Goal: Task Accomplishment & Management: Manage account settings

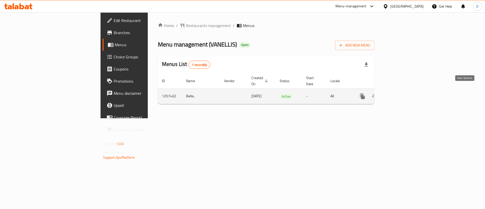
click at [405, 95] on link "enhanced table" at bounding box center [398, 96] width 12 height 12
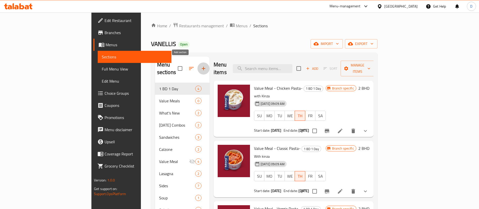
click at [200, 65] on icon "button" at bounding box center [203, 68] width 6 height 6
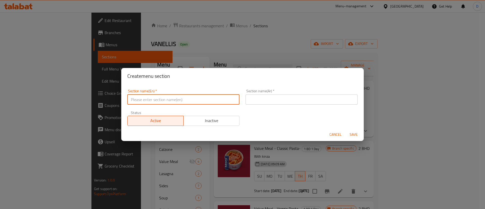
click at [198, 101] on input "text" at bounding box center [183, 99] width 112 height 10
type input "M41"
click at [263, 100] on input "text" at bounding box center [301, 99] width 112 height 10
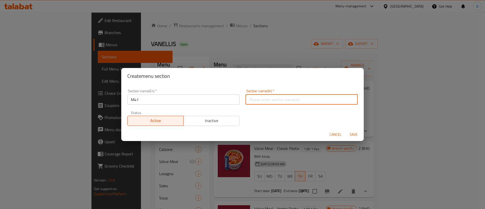
type input "وجبة لشخص واحد"
click at [350, 134] on span "Save" at bounding box center [353, 134] width 12 height 6
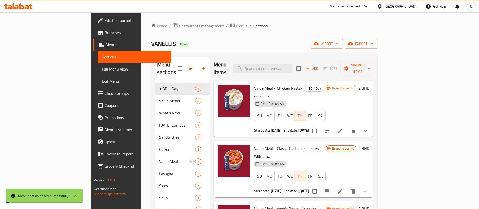
click at [255, 51] on div "Home / Restaurants management / Menus / Sections VANELLIS Open import export Me…" at bounding box center [264, 170] width 226 height 296
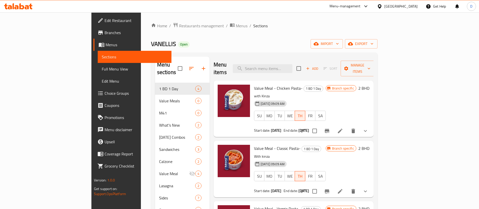
click at [185, 62] on button "button" at bounding box center [191, 68] width 12 height 12
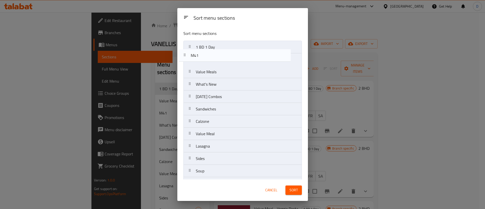
drag, startPoint x: 204, startPoint y: 73, endPoint x: 196, endPoint y: 47, distance: 27.2
click at [196, 47] on nav "1 BD 1 Day Value Meals M41 What's New Ramadan Combos Sandwiches Calzone Value M…" at bounding box center [242, 165] width 118 height 248
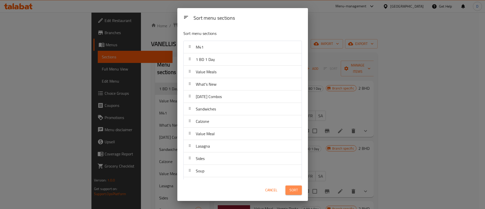
click at [293, 192] on span "Sort" at bounding box center [293, 190] width 8 height 6
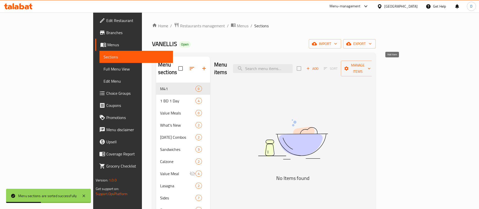
click at [310, 66] on icon "button" at bounding box center [308, 68] width 5 height 5
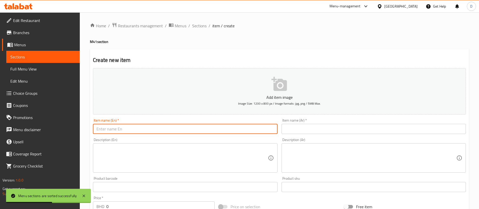
click at [165, 126] on input "text" at bounding box center [185, 129] width 184 height 10
paste input "Value meal Pasta + 2 pcs Garlic Bread + Drink"
click at [98, 127] on input "Value meal Pasta + 2 pcs Garlic Bread + Drink" at bounding box center [185, 129] width 184 height 10
type input "Value meal Pasta + 2 pcs Garlic Bread + Drink"
click at [134, 153] on textarea at bounding box center [181, 158] width 171 height 24
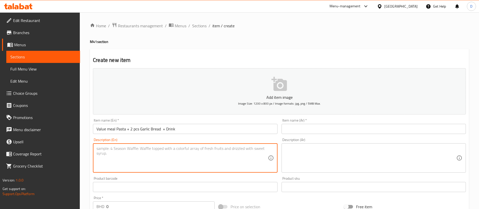
type textarea "o"
click at [136, 151] on textarea "your choice of pasta with 2 pcs of garlic bread and your choice of drink" at bounding box center [181, 158] width 171 height 24
type textarea "your choice of pasta with 2 pcs of garlic bread and your choice of drink"
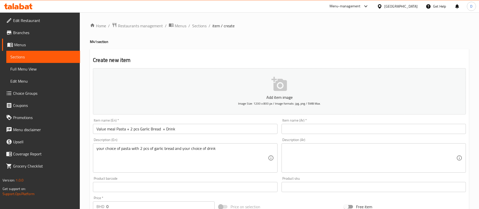
click at [438, 43] on h4 "M41 section" at bounding box center [279, 41] width 379 height 5
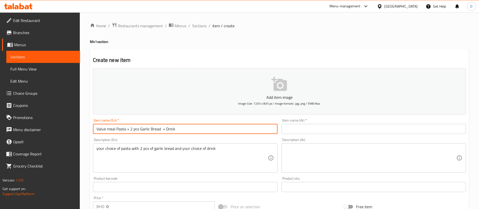
drag, startPoint x: 212, startPoint y: 125, endPoint x: 39, endPoint y: 111, distance: 173.7
click at [39, 111] on div "Edit Restaurant Branches Menus Sections Full Menu View Edit Menu Choice Groups …" at bounding box center [239, 184] width 479 height 344
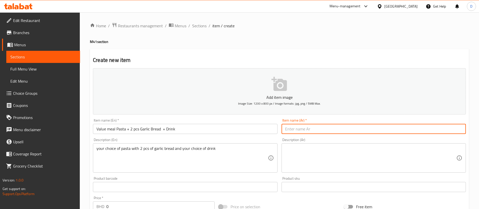
click at [303, 132] on input "text" at bounding box center [373, 129] width 184 height 10
paste input "وجبة قيمة معكرونة + قطعتين من خبز الثوم + مشروب"
drag, startPoint x: 357, startPoint y: 130, endPoint x: 366, endPoint y: 129, distance: 8.6
click at [366, 129] on input "وجبة قيمة معكرونة + قطعتين من خبز الثوم + مشروب" at bounding box center [373, 129] width 184 height 10
type input "وجبة معكرونة + قطعتين من خبز الثوم + مشروب"
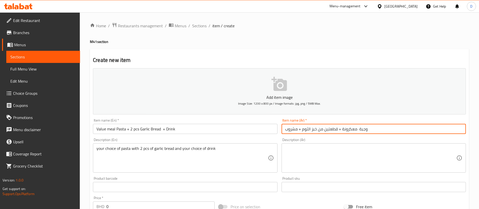
click at [237, 60] on h2 "Create new item" at bounding box center [279, 60] width 373 height 8
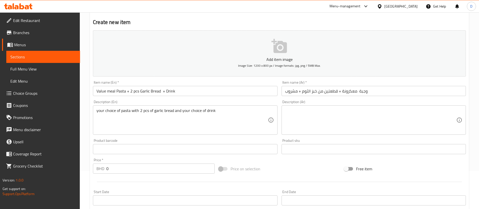
scroll to position [76, 0]
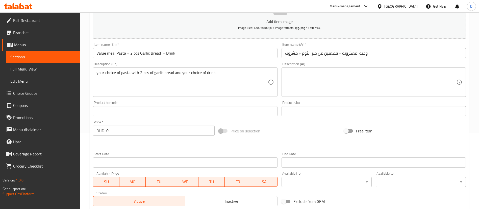
drag, startPoint x: 123, startPoint y: 130, endPoint x: 73, endPoint y: 127, distance: 49.8
click at [73, 127] on div "Edit Restaurant Branches Menus Sections Full Menu View Edit Menu Choice Groups …" at bounding box center [239, 109] width 479 height 344
paste input "3"
type input "3"
click at [107, 123] on div "Price   * BHD 3 Price *" at bounding box center [154, 127] width 122 height 15
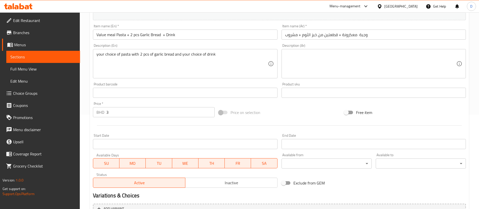
scroll to position [114, 0]
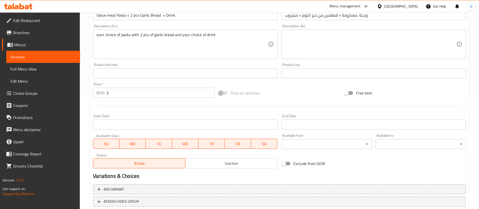
click at [156, 82] on div "Price   * BHD 3 Price *" at bounding box center [154, 89] width 122 height 15
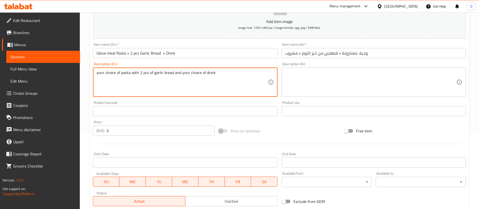
drag, startPoint x: 216, startPoint y: 74, endPoint x: 64, endPoint y: 43, distance: 155.4
click at [284, 88] on div "Description (Ar)" at bounding box center [373, 81] width 184 height 29
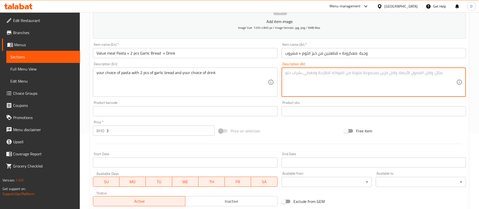
paste textarea "اختيارك من المعكرونة مع قطعتين من خبز الثوم واختيارك من المشروب"
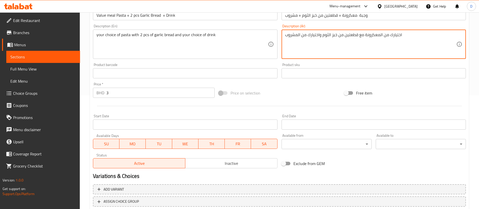
scroll to position [148, 0]
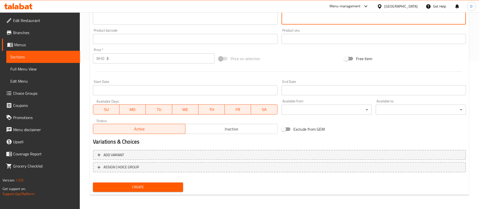
type textarea "اختيارك من المعكرونة مع قطعتين من خبز الثوم واختيارك من المشروب"
click at [160, 184] on span "Create" at bounding box center [138, 187] width 82 height 6
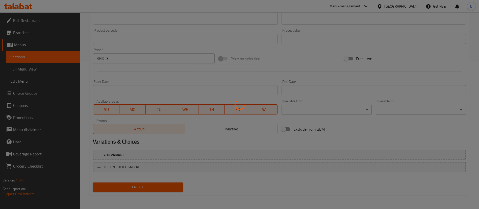
type input "0"
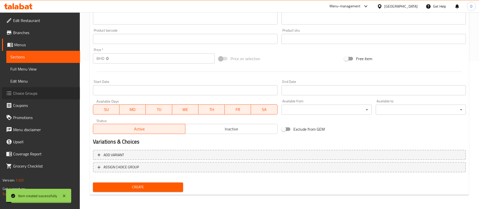
click at [42, 93] on span "Choice Groups" at bounding box center [44, 93] width 63 height 6
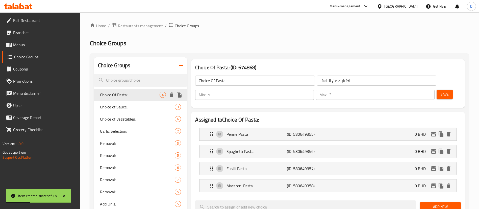
click at [144, 93] on span "Choice Of Pasta:" at bounding box center [130, 95] width 60 height 6
click at [136, 77] on input "search" at bounding box center [140, 80] width 93 height 13
paste input "Chicken"
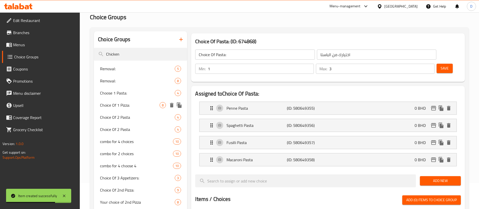
scroll to position [38, 0]
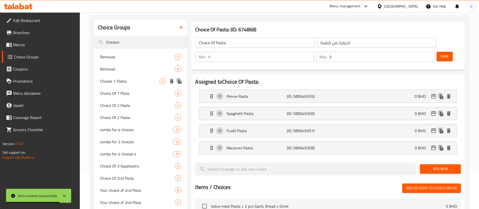
type input "Chicken"
click at [130, 81] on span "Choose 1 Pasta:" at bounding box center [130, 81] width 60 height 6
type input "Choose 1 Pasta:"
type input "إختار 1 باستا:"
type input "1"
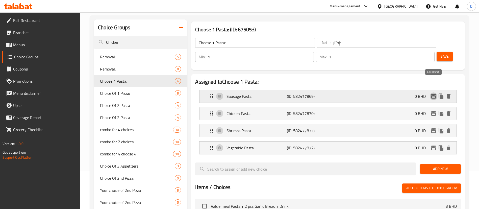
click at [431, 93] on icon "edit" at bounding box center [433, 96] width 6 height 6
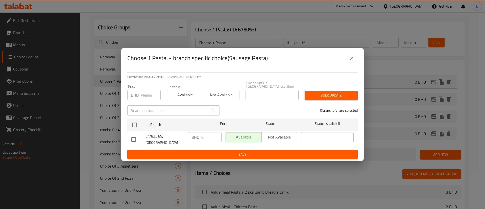
click at [353, 60] on icon "close" at bounding box center [351, 58] width 6 height 6
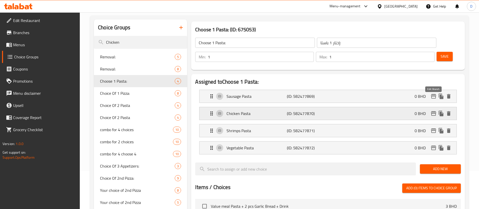
click at [433, 111] on icon "edit" at bounding box center [433, 113] width 5 height 5
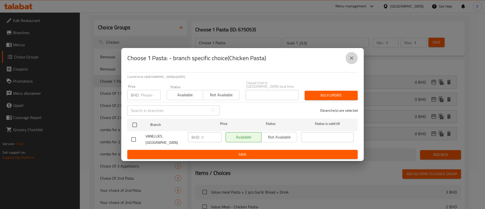
click at [353, 61] on icon "close" at bounding box center [351, 58] width 6 height 6
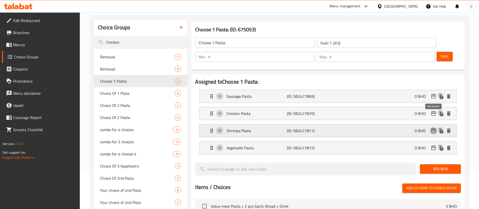
click at [433, 128] on icon "edit" at bounding box center [433, 130] width 5 height 5
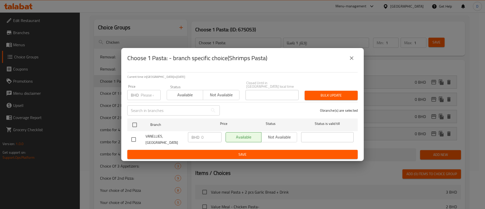
click at [350, 60] on icon "close" at bounding box center [351, 58] width 6 height 6
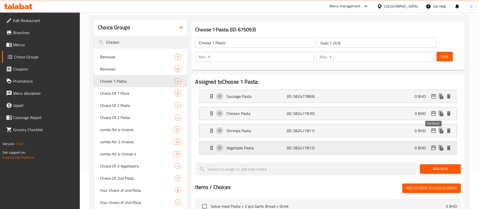
click at [435, 145] on icon "edit" at bounding box center [433, 147] width 5 height 5
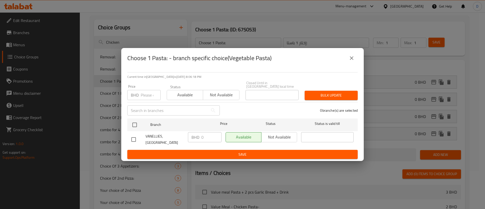
click at [355, 62] on button "close" at bounding box center [351, 58] width 12 height 12
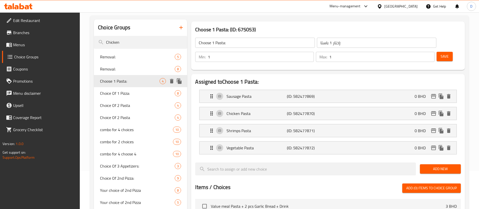
click at [178, 83] on icon "duplicate" at bounding box center [179, 81] width 6 height 6
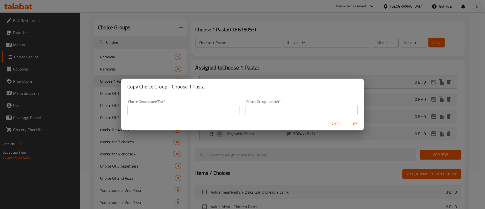
click at [181, 109] on input "text" at bounding box center [183, 110] width 112 height 10
click at [181, 109] on input "your choice of pasta" at bounding box center [183, 110] width 112 height 10
type input "your choice of pasta"
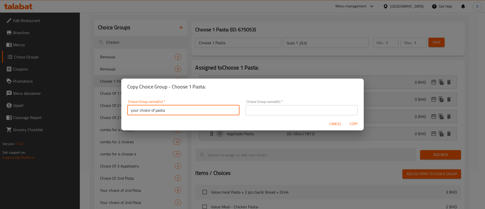
click at [271, 118] on div "Cancel Copy" at bounding box center [242, 123] width 242 height 13
drag, startPoint x: 266, startPoint y: 111, endPoint x: 269, endPoint y: 112, distance: 2.7
click at [266, 111] on input "text" at bounding box center [301, 110] width 112 height 10
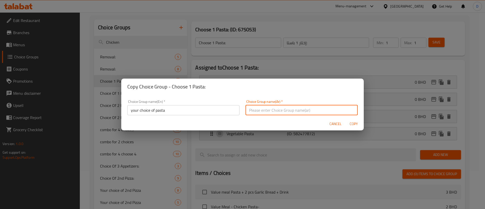
paste input "اختيارك من المعكرونة"
type input "اختيارك من المعكرونة"
click at [351, 124] on span "Copy" at bounding box center [353, 124] width 12 height 6
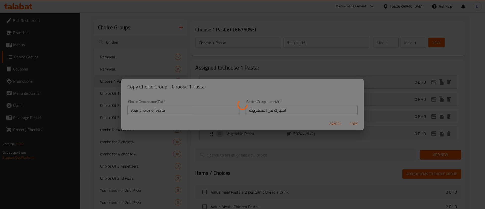
type input "your choice of pasta"
type input "اختيارك من المعكرونة"
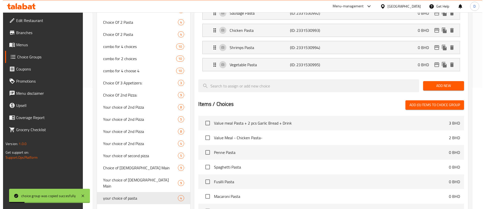
scroll to position [192, 0]
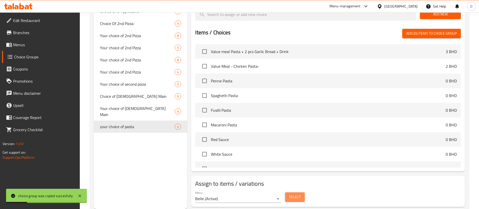
click at [296, 194] on span "Select" at bounding box center [295, 197] width 12 height 6
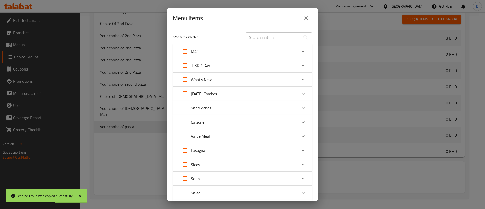
click at [301, 51] on div "Expand" at bounding box center [303, 51] width 12 height 12
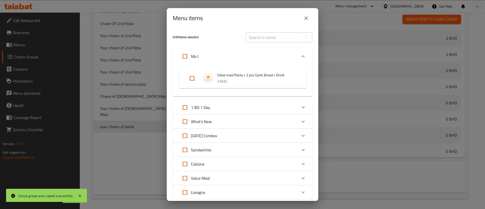
drag, startPoint x: 194, startPoint y: 77, endPoint x: 200, endPoint y: 87, distance: 11.4
click at [194, 77] on input "Expand" at bounding box center [192, 78] width 12 height 12
checkbox input "true"
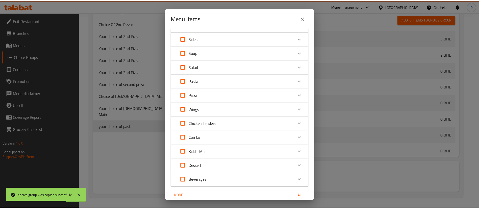
scroll to position [189, 0]
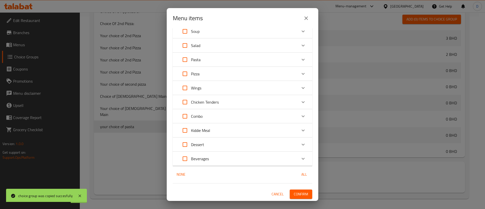
click at [289, 192] on button "Confirm" at bounding box center [300, 193] width 22 height 9
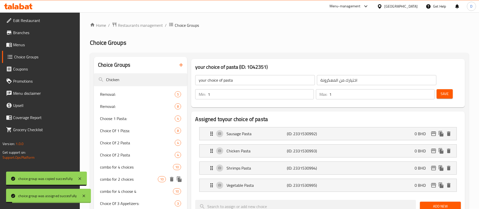
scroll to position [0, 0]
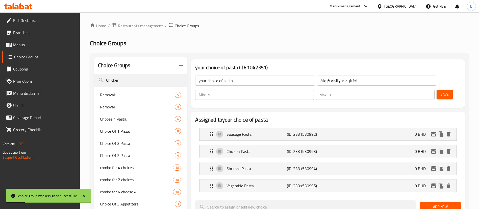
drag, startPoint x: 137, startPoint y: 77, endPoint x: 91, endPoint y: 75, distance: 46.5
paste input "Kinza"
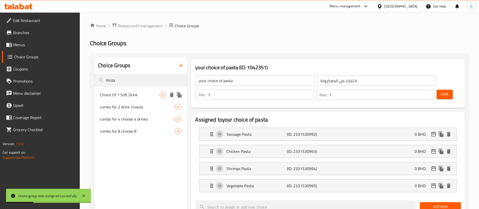
type input "Kinza"
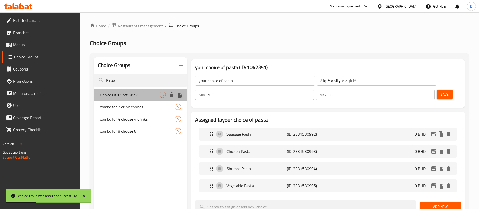
click at [130, 96] on span "Choice Of 1 Soft Drink" at bounding box center [130, 95] width 60 height 6
type input "Choice Of 1 Soft Drink"
type input "اختيار 1 مشروب غازي"
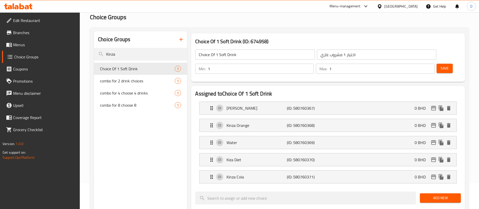
scroll to position [38, 0]
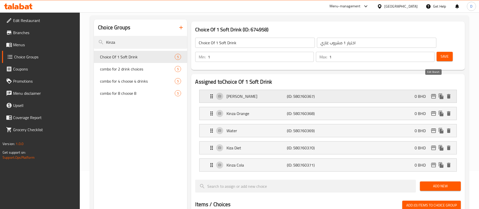
click at [432, 93] on icon "edit" at bounding box center [433, 96] width 6 height 6
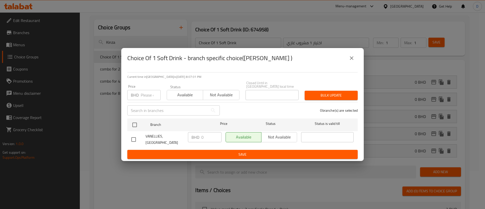
click at [347, 58] on button "close" at bounding box center [351, 58] width 12 height 12
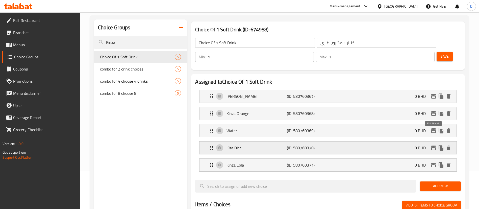
click at [432, 145] on icon "edit" at bounding box center [433, 147] width 5 height 5
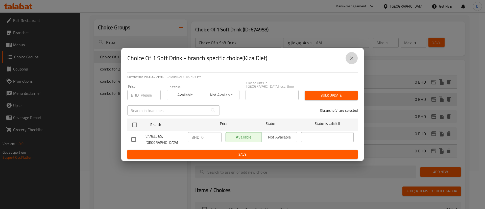
drag, startPoint x: 352, startPoint y: 57, endPoint x: 386, endPoint y: 105, distance: 59.3
click at [352, 58] on icon "close" at bounding box center [351, 58] width 6 height 6
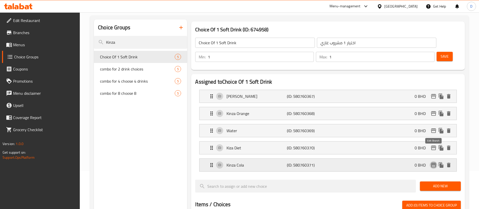
click at [432, 161] on button "edit" at bounding box center [434, 165] width 8 height 8
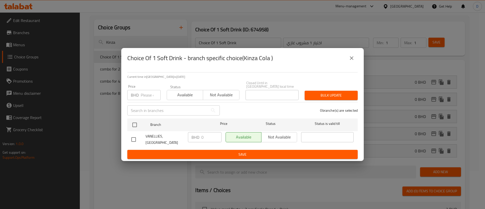
click at [351, 61] on icon "close" at bounding box center [351, 58] width 6 height 6
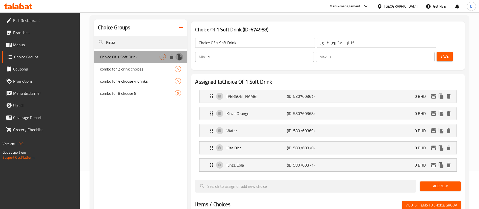
click at [180, 57] on icon "duplicate" at bounding box center [179, 57] width 5 height 6
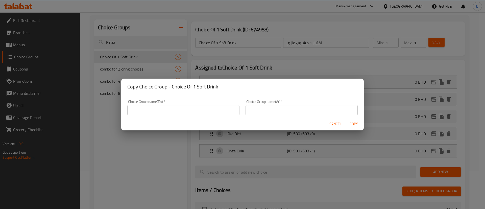
click at [193, 110] on input "text" at bounding box center [183, 110] width 112 height 10
drag, startPoint x: 176, startPoint y: 111, endPoint x: 131, endPoint y: 108, distance: 45.0
click at [131, 108] on input "your choice of drink" at bounding box center [183, 110] width 112 height 10
type input "your choice of drink"
click at [263, 109] on input "text" at bounding box center [301, 110] width 112 height 10
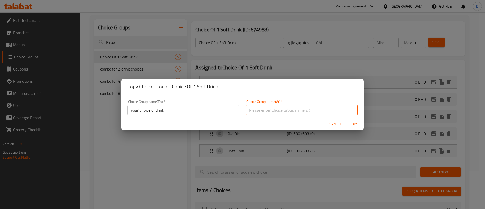
type input "اختيارك من المشروب"
click at [350, 128] on div "Cancel Copy" at bounding box center [242, 123] width 242 height 13
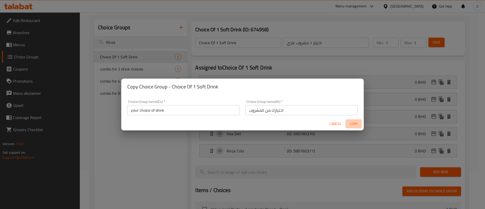
click at [350, 126] on span "Copy" at bounding box center [353, 124] width 12 height 6
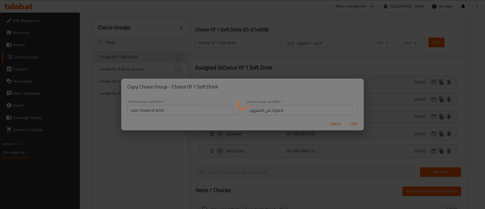
type input "your choice of drink"
type input "اختيارك من المشروب"
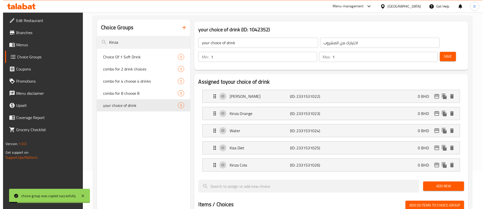
scroll to position [209, 0]
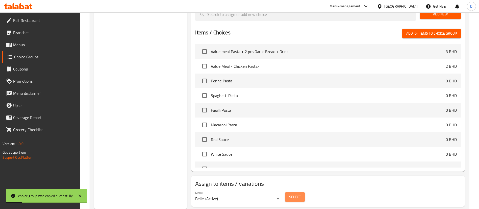
click at [295, 194] on span "Select" at bounding box center [295, 197] width 12 height 6
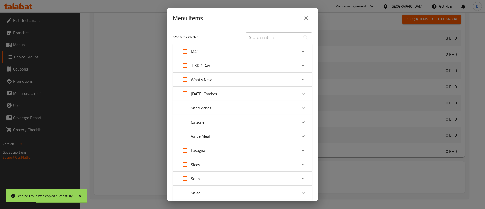
click at [297, 53] on div "Expand" at bounding box center [303, 51] width 12 height 12
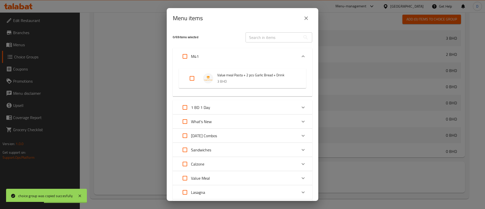
drag, startPoint x: 195, startPoint y: 74, endPoint x: 192, endPoint y: 84, distance: 10.2
click at [193, 76] on input "Expand" at bounding box center [192, 78] width 12 height 12
checkbox input "true"
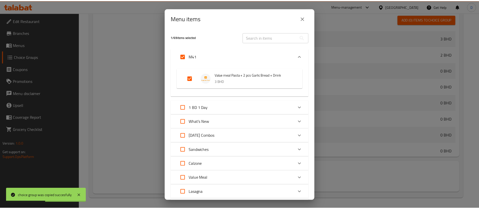
scroll to position [189, 0]
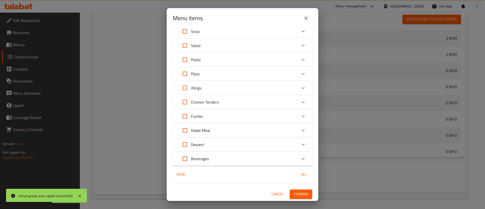
click at [299, 192] on span "Confirm" at bounding box center [300, 194] width 14 height 6
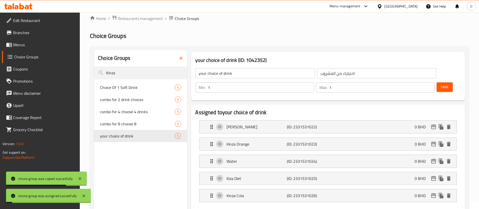
scroll to position [0, 0]
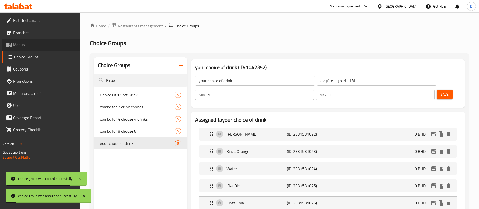
click at [36, 42] on span "Menus" at bounding box center [44, 45] width 63 height 6
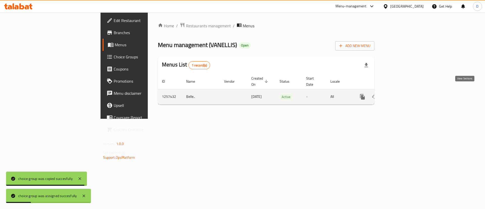
click at [402, 94] on icon "enhanced table" at bounding box center [398, 97] width 6 height 6
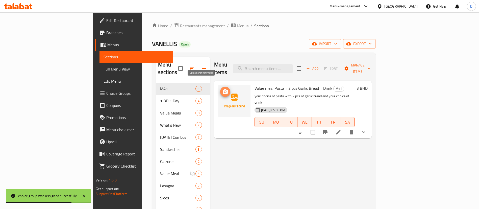
click at [222, 89] on icon "upload picture" at bounding box center [225, 92] width 6 height 6
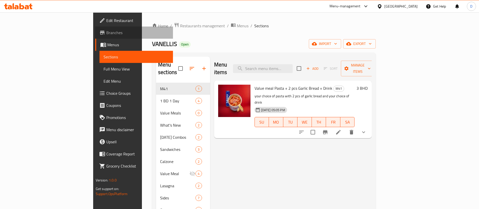
click at [106, 33] on span "Branches" at bounding box center [137, 33] width 63 height 6
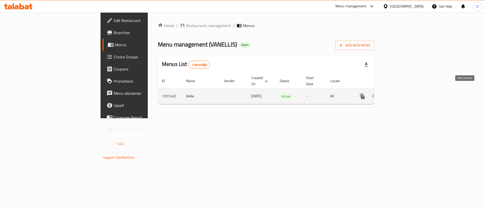
click at [402, 93] on icon "enhanced table" at bounding box center [398, 96] width 6 height 6
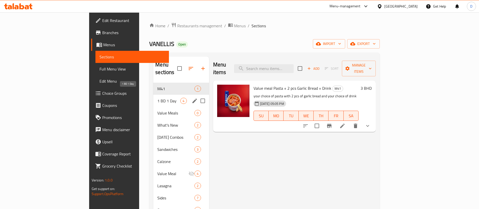
click at [157, 98] on span "1 BD 1 Day" at bounding box center [168, 101] width 23 height 6
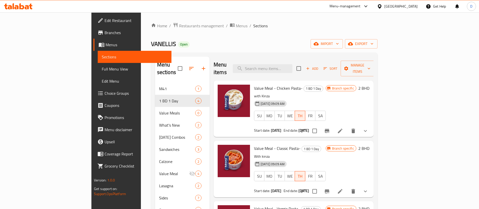
click at [329, 129] on icon "Branch-specific-item" at bounding box center [327, 131] width 5 height 4
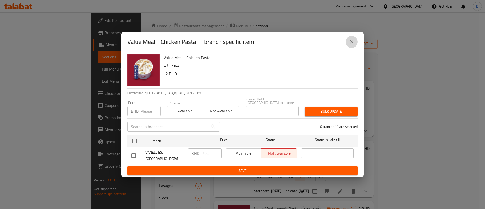
click at [351, 43] on icon "close" at bounding box center [352, 42] width 4 height 4
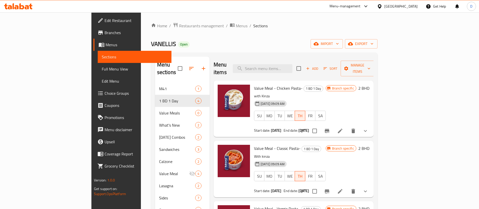
click at [344, 35] on div "Home / Restaurants management / Menus / Sections VANELLIS Open import export Me…" at bounding box center [264, 176] width 226 height 308
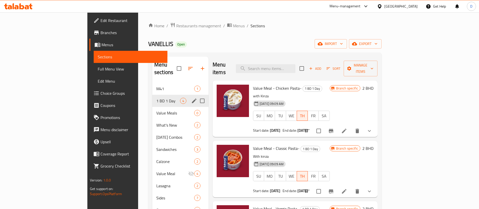
click at [197, 95] on input "Menu sections" at bounding box center [202, 100] width 11 height 11
checkbox input "true"
click at [184, 65] on icon "button" at bounding box center [187, 68] width 6 height 6
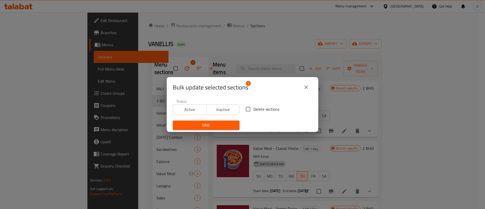
click at [186, 106] on span "Active" at bounding box center [189, 109] width 29 height 7
click at [214, 109] on span "Inactive" at bounding box center [222, 109] width 29 height 7
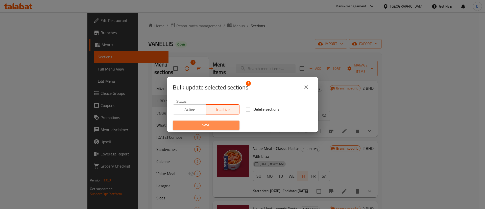
click at [215, 124] on span "Save" at bounding box center [206, 125] width 59 height 6
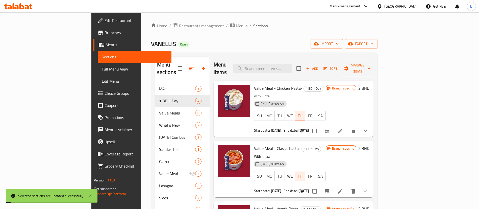
click at [203, 44] on div "VANELLIS Open import export" at bounding box center [264, 43] width 226 height 9
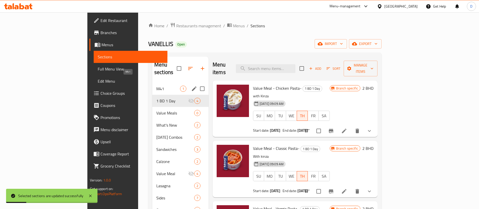
click at [156, 86] on span "M41" at bounding box center [168, 89] width 24 height 6
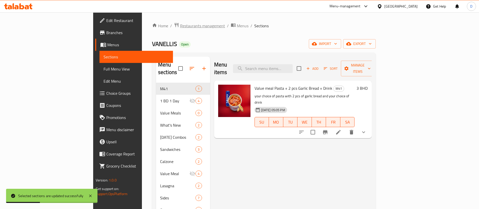
click at [180, 27] on span "Restaurants management" at bounding box center [202, 26] width 45 height 6
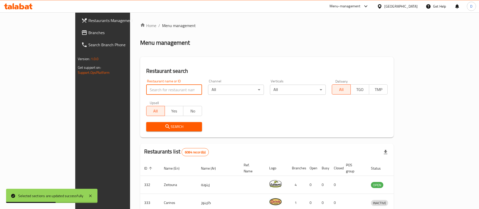
click at [146, 86] on input "search" at bounding box center [174, 90] width 56 height 10
paste input "686341"
type input "686341"
click button "Search" at bounding box center [174, 126] width 56 height 9
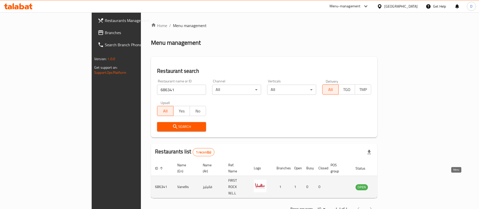
click at [388, 184] on icon "enhanced table" at bounding box center [385, 187] width 6 height 6
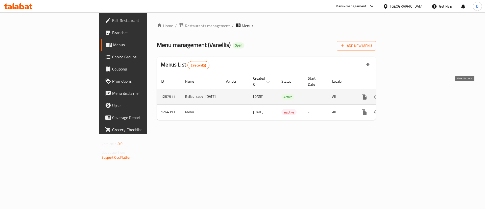
click at [403, 94] on icon "enhanced table" at bounding box center [400, 97] width 6 height 6
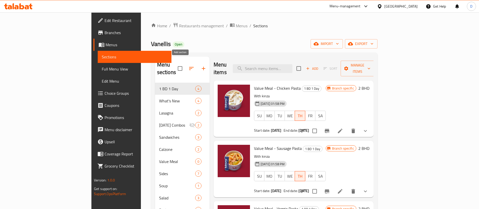
click at [197, 62] on button "button" at bounding box center [203, 68] width 12 height 12
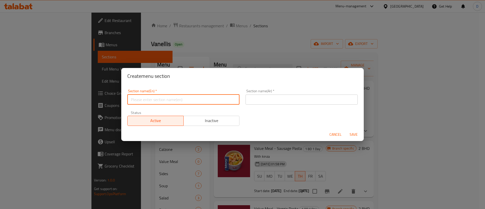
click at [182, 97] on input "text" at bounding box center [183, 99] width 112 height 10
type input "M41"
click at [259, 97] on input "text" at bounding box center [301, 99] width 112 height 10
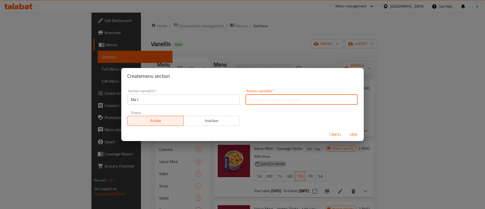
type input "وجبة لشخص واحد"
click at [349, 132] on span "Save" at bounding box center [353, 134] width 12 height 6
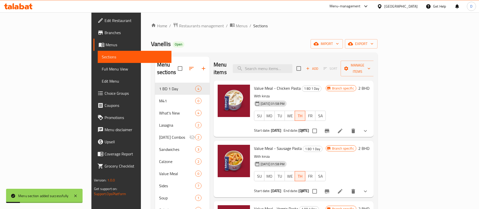
click at [221, 44] on div "Vanellis Open import export" at bounding box center [264, 43] width 226 height 9
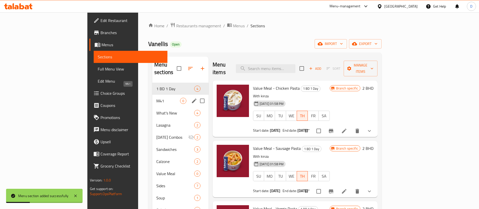
click at [156, 98] on span "M41" at bounding box center [168, 101] width 24 height 6
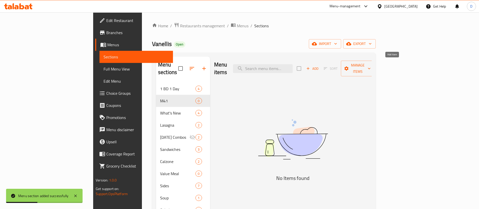
click at [319, 67] on span "Add" at bounding box center [312, 69] width 14 height 6
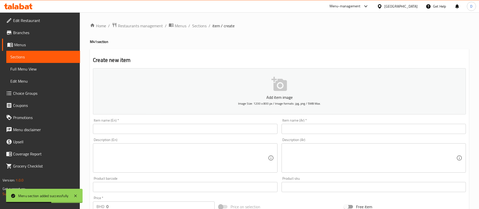
click at [168, 128] on input "text" at bounding box center [185, 129] width 184 height 10
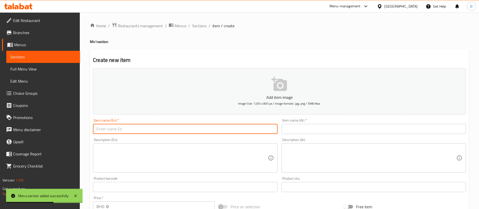
paste input "Value meal Pasta + 2 pcs Garlic Bread + Drink"
type input "Value meal Pasta + 2 pcs Garlic Bread + Drink"
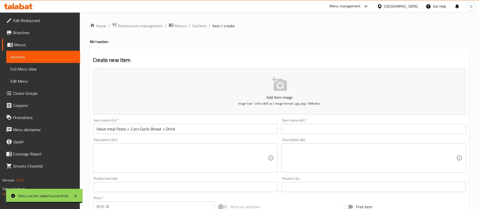
click at [434, 39] on div "Home / Restaurants management / Menus / Sections / item / create M41 section Cr…" at bounding box center [279, 184] width 379 height 324
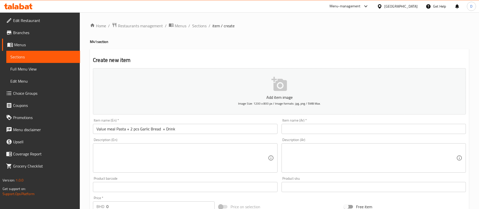
click at [149, 153] on textarea at bounding box center [181, 158] width 171 height 24
paste textarea "your choice of pasta with 2 pcs of garlic bread and your choice of drink"
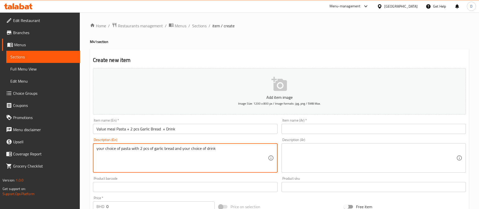
type textarea "your choice of pasta with 2 pcs of garlic bread and your choice of drink"
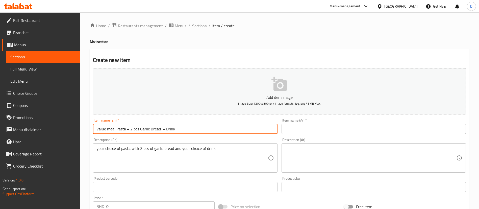
click at [153, 127] on input "Value meal Pasta + 2 pcs Garlic Bread + Drink" at bounding box center [185, 129] width 184 height 10
drag, startPoint x: 297, startPoint y: 133, endPoint x: 293, endPoint y: 135, distance: 3.7
click at [297, 133] on input "text" at bounding box center [373, 129] width 184 height 10
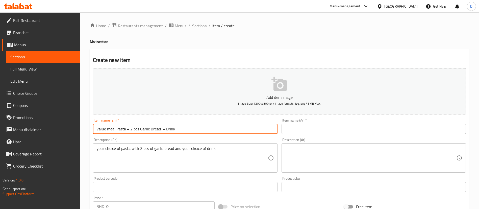
paste input "وجبة قيمة معكرونة + قطعتين من خبز الثوم + مشروب"
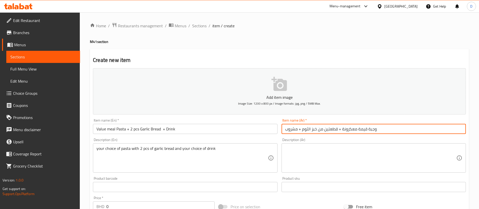
type input "وجبة قيمة معكرونة + قطعتين من خبز الثوم + مشروب"
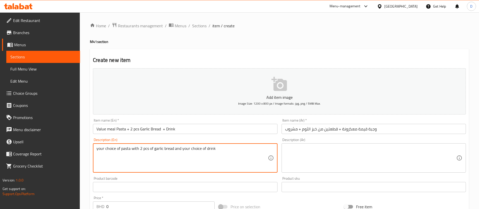
click at [212, 157] on textarea "your choice of pasta with 2 pcs of garlic bread and your choice of drink" at bounding box center [181, 158] width 171 height 24
click at [290, 154] on textarea at bounding box center [370, 158] width 171 height 24
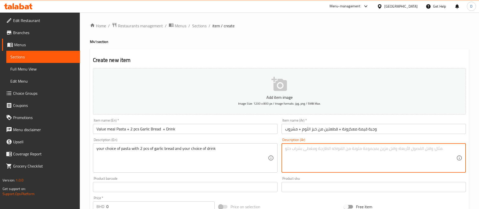
paste textarea "اختيارك من المعكرونة مع قطعتين من خبز الثوم واختيارك من المشروب"
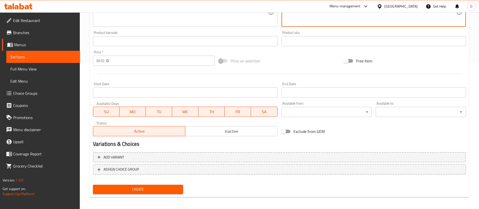
scroll to position [148, 0]
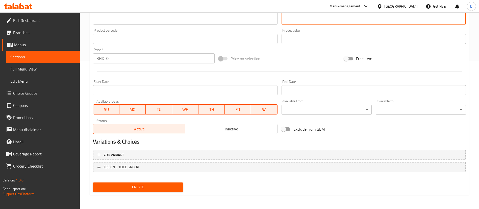
type textarea "اختيارك من المعكرونة مع قطعتين من خبز الثوم واختيارك من المشروب"
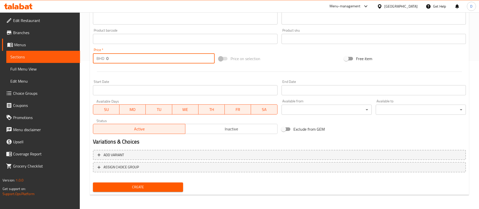
drag, startPoint x: 112, startPoint y: 59, endPoint x: 94, endPoint y: 57, distance: 17.8
click at [94, 57] on div "BHD 0 Price *" at bounding box center [154, 58] width 122 height 10
type input "3"
click at [145, 75] on div at bounding box center [279, 71] width 377 height 12
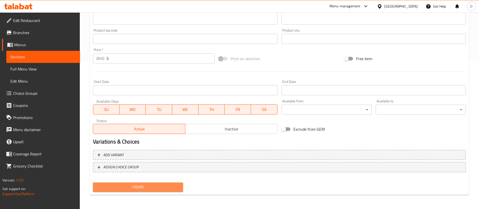
click at [156, 184] on span "Create" at bounding box center [138, 187] width 82 height 6
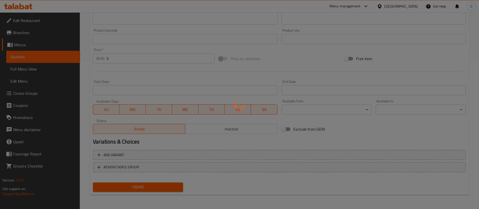
type input "0"
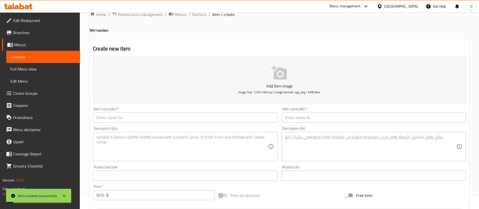
scroll to position [0, 0]
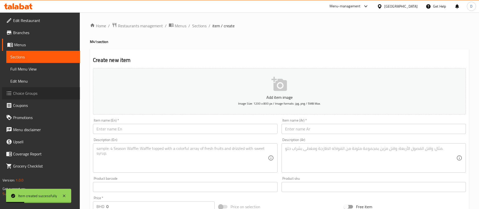
click at [40, 91] on span "Choice Groups" at bounding box center [44, 93] width 63 height 6
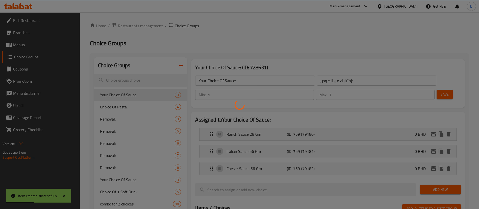
click at [139, 80] on div at bounding box center [239, 104] width 479 height 209
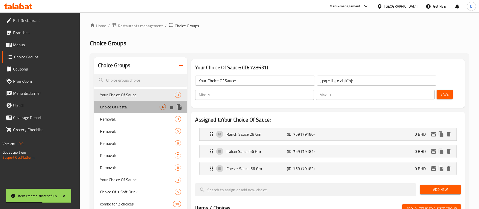
click at [145, 104] on span "Choice Of Pasta:" at bounding box center [130, 107] width 60 height 6
type input "Choice Of Pasta:"
type input "اختيارك من الباستا"
type input "3"
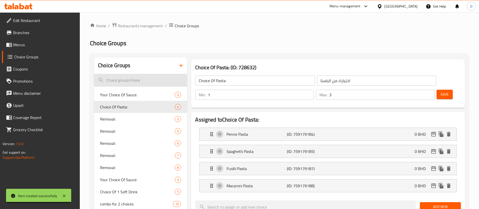
click at [128, 81] on input "search" at bounding box center [140, 80] width 93 height 13
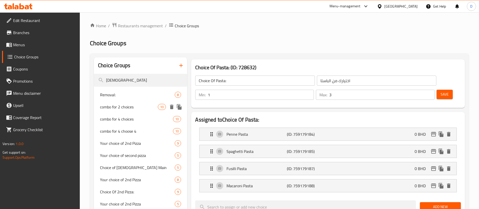
type input "chick"
click at [139, 106] on span "combo for 2 choices" at bounding box center [129, 107] width 58 height 6
type input "combo for 2 choices"
type input "1"
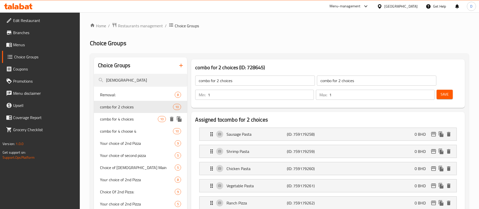
click at [145, 120] on span "combo for 4 choices" at bounding box center [129, 119] width 58 height 6
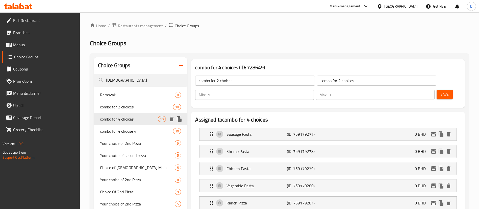
type input "combo for 4 choices"
type input "2"
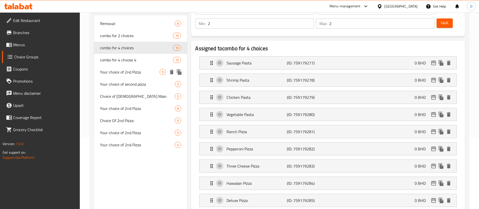
scroll to position [76, 0]
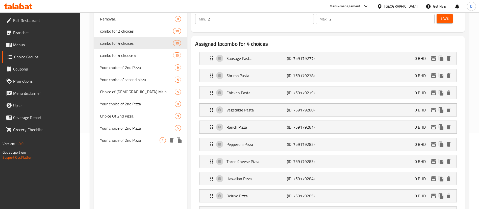
click at [117, 141] on span "Your choice of 2nd Pizza" at bounding box center [130, 140] width 60 height 6
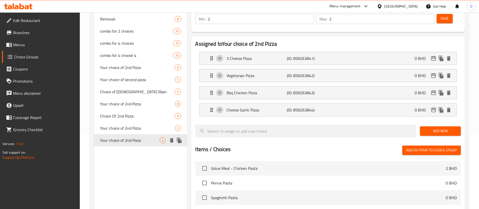
type input "Your choice of 2nd Pizza"
type input "إختيارك من البيتزا الثانية"
type input "1"
click at [115, 122] on div "Your choice of 2nd Pizza 5" at bounding box center [140, 128] width 93 height 12
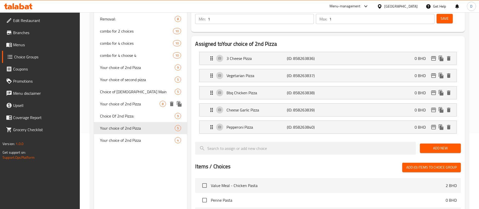
drag, startPoint x: 118, startPoint y: 103, endPoint x: 119, endPoint y: 90, distance: 12.4
click at [118, 102] on span "Your choice of 2nd Pizza" at bounding box center [130, 104] width 60 height 6
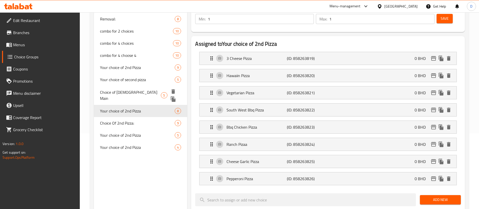
type input "Your choice of 2nd Pizza"
type input "إختيارك من البيتزا الثانية"
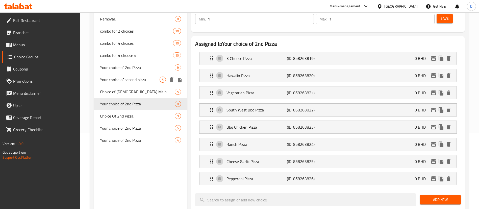
click at [120, 84] on div "Your choice of second pizza 5" at bounding box center [140, 79] width 93 height 12
type input "Your choice of second pizza"
type input "إختيارك من البيتزا الثانية"
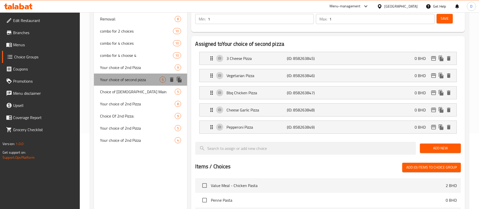
click at [119, 73] on div "Your choice of second pizza 5" at bounding box center [140, 79] width 93 height 12
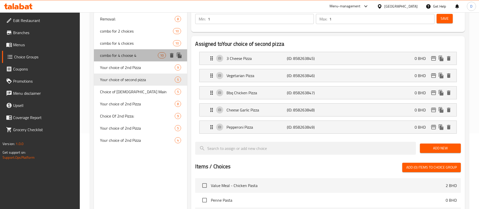
click at [119, 56] on span "combo for 4 choose 4" at bounding box center [129, 55] width 58 height 6
type input "combo for 4 choose 4"
type input "4"
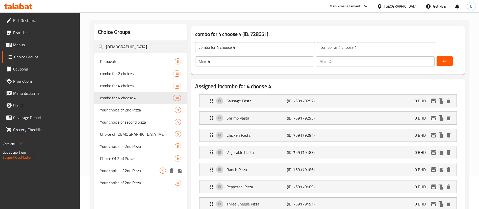
scroll to position [0, 0]
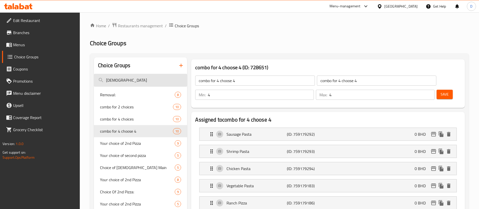
click at [132, 79] on input "chick" at bounding box center [140, 80] width 93 height 13
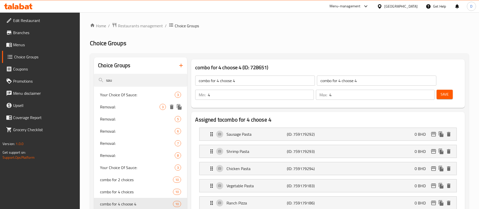
type input "sau"
click at [136, 105] on span "Removal:" at bounding box center [130, 107] width 60 height 6
type input "Removal:"
type input "إزالة:"
type input "0"
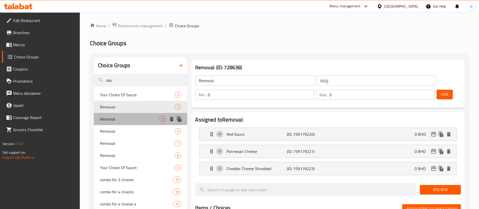
click at [137, 123] on div "Removal: 5" at bounding box center [140, 119] width 93 height 12
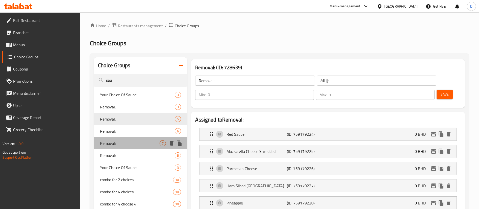
click at [143, 137] on div "Removal: 7" at bounding box center [140, 143] width 93 height 12
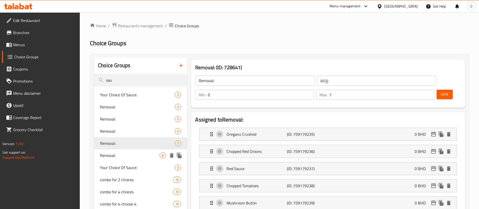
click at [147, 159] on div "Removal: 8" at bounding box center [140, 155] width 93 height 12
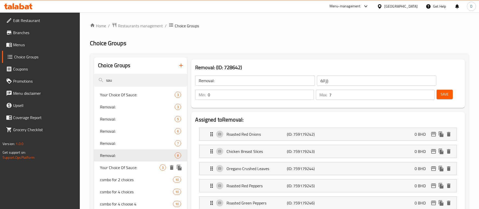
type input "8"
click at [147, 166] on span "Your Choice Of Sauce:" at bounding box center [130, 167] width 60 height 6
type input "Your Choice Of Sauce:"
type input "إختيارك من الصوص:"
type input "1"
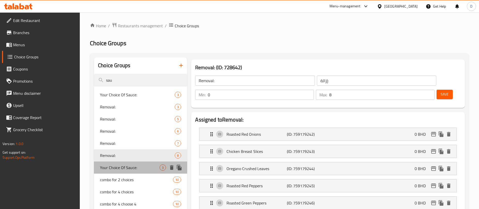
type input "1"
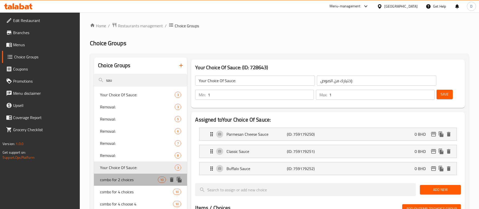
click at [142, 182] on span "combo for 2 choices" at bounding box center [129, 179] width 58 height 6
type input "combo for 2 choices"
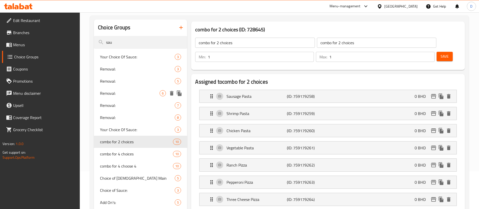
scroll to position [76, 0]
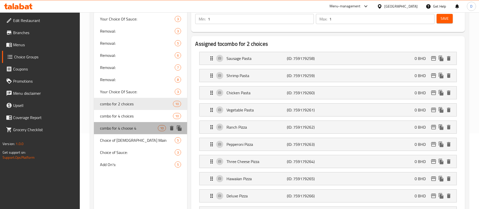
click at [135, 127] on span "combo for 4 choose 4" at bounding box center [129, 128] width 58 height 6
type input "combo for 4 choose 4"
type input "4"
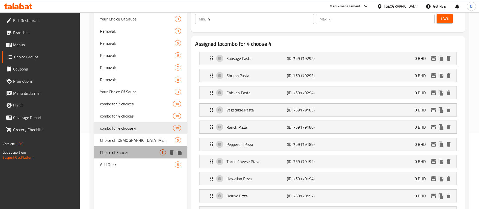
click at [139, 146] on div "Choice of Sauce: 3" at bounding box center [140, 152] width 93 height 12
type input "Choice of Sauce:"
type input "اختيار الصوص:"
type input "1"
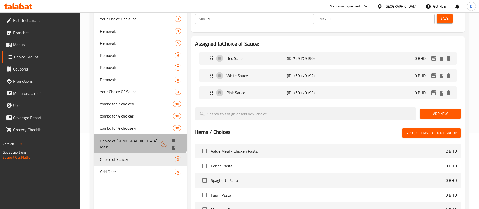
click at [136, 139] on span "Choice of [DEMOGRAPHIC_DATA] Main" at bounding box center [130, 144] width 61 height 12
type input "Choice of [DEMOGRAPHIC_DATA] Main"
type input "اختيار وجبة الإفطار الرئيسية"
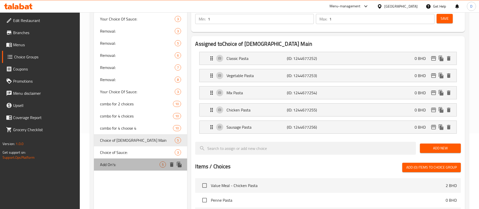
click at [137, 161] on span "Add On's:" at bounding box center [130, 164] width 60 height 6
type input "Add On's:"
type input "الإضافات:"
type input "0"
type input "4"
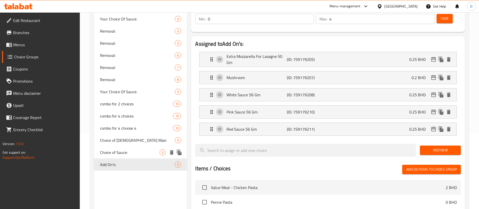
click at [134, 149] on span "Choice of Sauce:" at bounding box center [130, 152] width 60 height 6
type input "Choice of Sauce:"
type input "اختيار الصوص:"
type input "1"
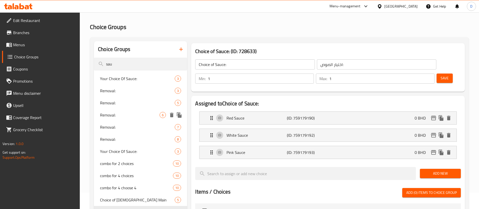
scroll to position [0, 0]
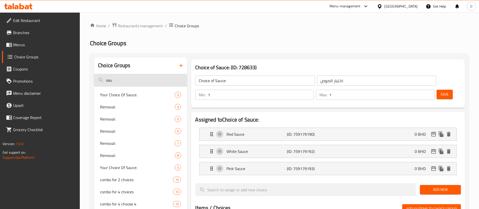
click at [152, 82] on input "sau" at bounding box center [140, 80] width 93 height 13
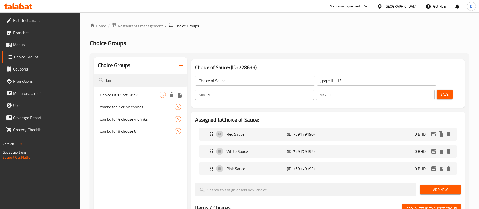
type input "kin"
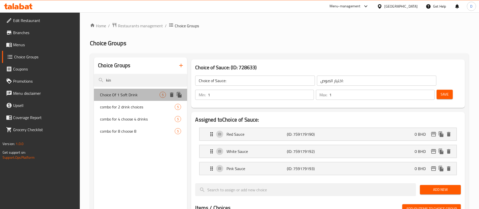
click at [138, 98] on div "Choice Of 1 Soft Drink 5" at bounding box center [140, 95] width 93 height 12
type input "Choice Of 1 Soft Drink"
type input "اختيار 1 مشروب غازي"
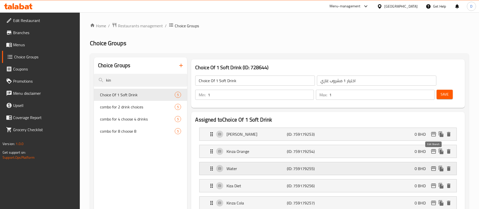
click at [433, 165] on icon "edit" at bounding box center [433, 168] width 6 height 6
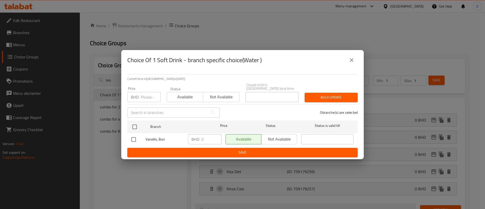
click at [354, 58] on button "close" at bounding box center [351, 60] width 12 height 12
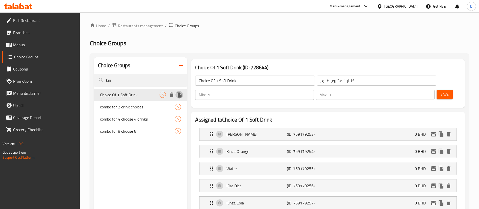
click at [179, 95] on icon "duplicate" at bounding box center [179, 95] width 5 height 6
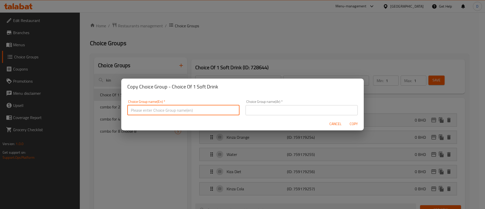
click at [184, 110] on input "text" at bounding box center [183, 110] width 112 height 10
type input "your choice of drink"
drag, startPoint x: 270, startPoint y: 112, endPoint x: 274, endPoint y: 115, distance: 4.7
click at [270, 112] on input "text" at bounding box center [301, 110] width 112 height 10
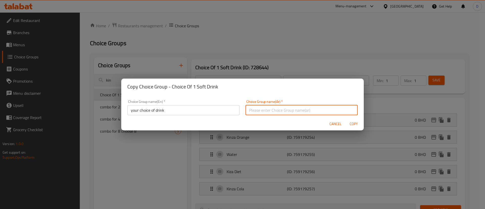
type input "اختيارك من المشروب"
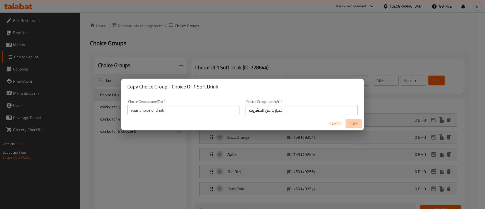
click at [351, 119] on button "Copy" at bounding box center [353, 123] width 16 height 9
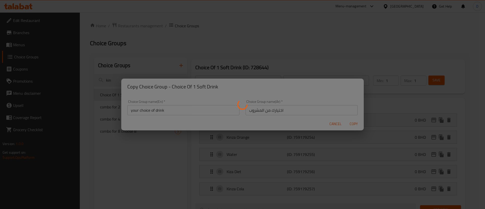
type input "your choice of drink"
type input "اختيارك من المشروب"
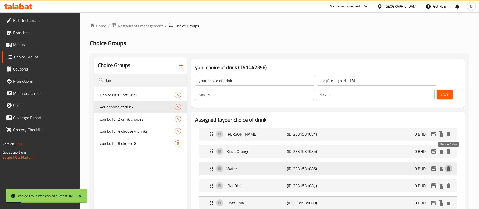
click at [447, 166] on icon "delete" at bounding box center [449, 168] width 4 height 5
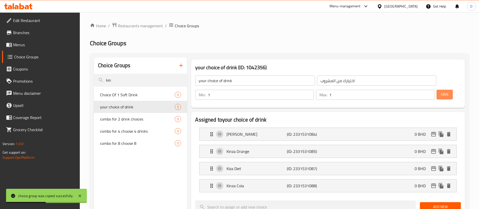
click at [436, 90] on button "Save" at bounding box center [444, 94] width 16 height 9
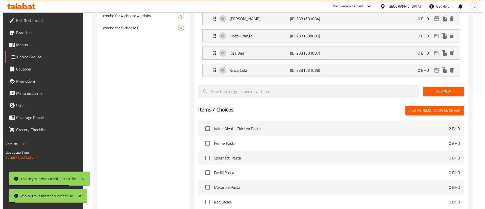
scroll to position [192, 0]
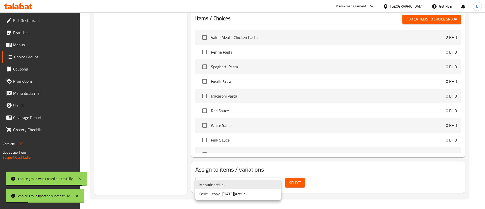
click at [253, 193] on li "Belle.._copy_03/12/2024 ( Active )" at bounding box center [238, 193] width 86 height 9
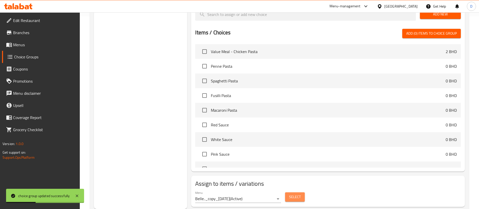
click at [294, 194] on span "Select" at bounding box center [295, 197] width 12 height 6
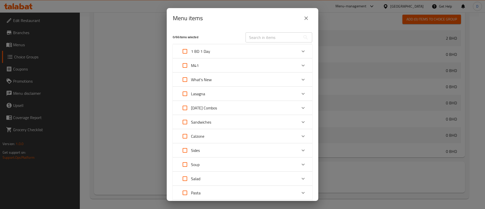
click at [301, 68] on div "Expand" at bounding box center [303, 65] width 12 height 12
click at [194, 85] on li "Value meal Pasta + 2 pcs Garlic Bread + Drink 3 BHD" at bounding box center [242, 93] width 115 height 18
click at [195, 92] on input "Expand" at bounding box center [192, 92] width 12 height 12
checkbox input "true"
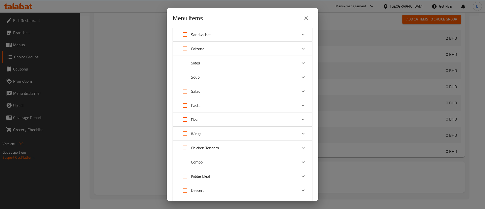
scroll to position [175, 0]
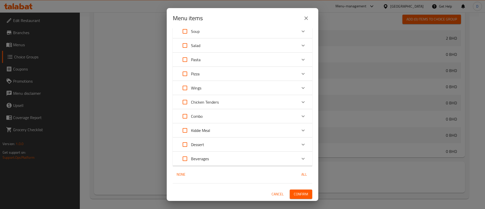
click at [289, 191] on button "Confirm" at bounding box center [300, 193] width 22 height 9
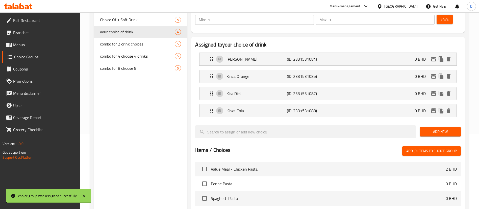
scroll to position [0, 0]
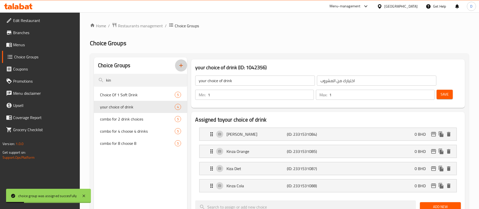
click at [181, 66] on icon "button" at bounding box center [181, 65] width 6 height 6
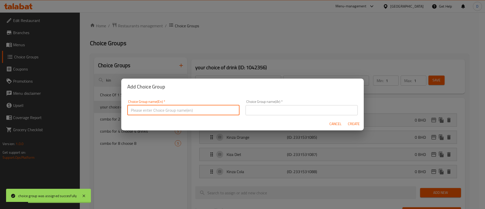
click at [187, 108] on input "text" at bounding box center [183, 110] width 112 height 10
type input "your choice of pasta"
click at [273, 106] on input "text" at bounding box center [301, 110] width 112 height 10
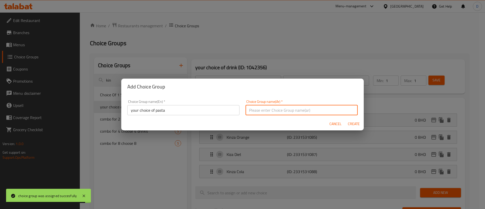
click at [207, 109] on input "your choice of pasta" at bounding box center [183, 110] width 112 height 10
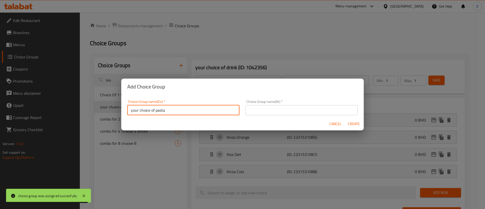
click at [207, 109] on input "your choice of pasta" at bounding box center [183, 110] width 112 height 10
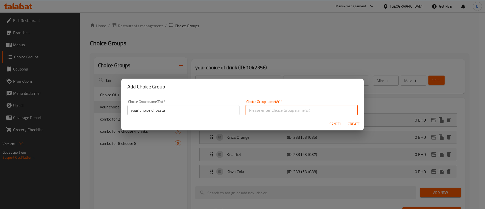
click at [274, 111] on input "text" at bounding box center [301, 110] width 112 height 10
paste input "اختيارك من المعكرونة"
type input "اختيارك من المعكرونة"
drag, startPoint x: 354, startPoint y: 124, endPoint x: 193, endPoint y: 22, distance: 190.8
click at [354, 124] on span "Create" at bounding box center [353, 124] width 12 height 6
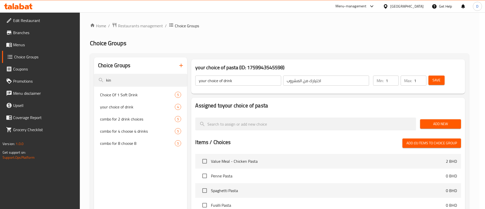
type input "your choice of pasta"
type input "اختيارك من المعكرونة"
type input "0"
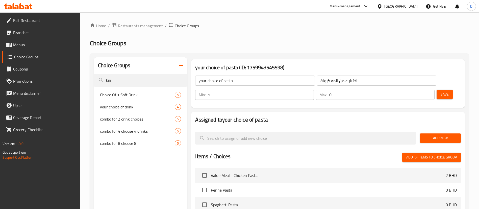
type input "1"
click at [314, 90] on input "1" at bounding box center [261, 95] width 106 height 10
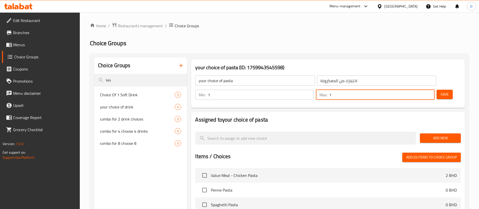
type input "1"
click at [422, 90] on input "1" at bounding box center [381, 95] width 105 height 10
click at [440, 91] on span "Save" at bounding box center [444, 94] width 8 height 6
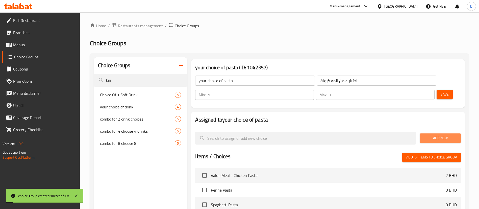
click at [441, 135] on span "Add New" at bounding box center [440, 138] width 33 height 6
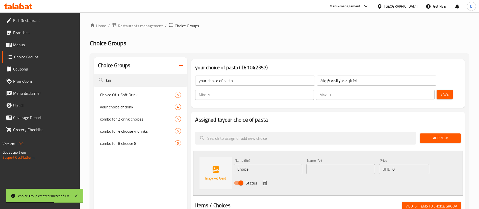
click at [437, 36] on div "Home / Restaurants management / Choice Groups Choice Groups Choice Groups kin C…" at bounding box center [279, 203] width 379 height 363
drag, startPoint x: 269, startPoint y: 153, endPoint x: 196, endPoint y: 157, distance: 73.1
click at [196, 157] on div "Name (En) Choice Name (En) Name (Ar) Name (Ar) Price BHD 0 Price Status" at bounding box center [328, 172] width 270 height 45
paste input "icken"
type input "Chicken"
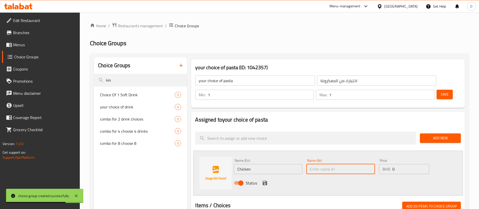
click at [330, 164] on input "text" at bounding box center [340, 169] width 68 height 10
paste input "Chicken"
type input "Chicken"
click at [262, 180] on icon "save" at bounding box center [264, 182] width 5 height 5
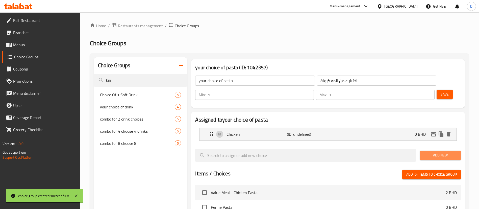
click at [452, 152] on span "Add New" at bounding box center [440, 155] width 33 height 6
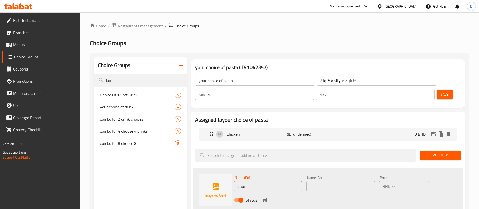
click at [287, 181] on input "Choice" at bounding box center [268, 186] width 68 height 10
click at [453, 49] on div "Home / Restaurants management / Choice Groups Choice Groups Choice Groups kin C…" at bounding box center [279, 212] width 379 height 380
drag, startPoint x: 288, startPoint y: 173, endPoint x: 186, endPoint y: 165, distance: 101.8
paste input "Veg"
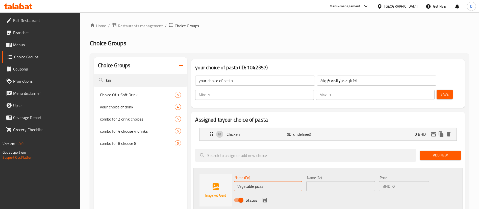
click at [260, 181] on input "Vegetable pizza" at bounding box center [268, 186] width 68 height 10
click at [260, 181] on input "Vegetable" at bounding box center [268, 186] width 68 height 10
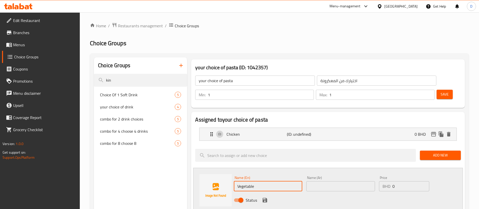
type input "Vegetable"
drag, startPoint x: 323, startPoint y: 179, endPoint x: 323, endPoint y: 175, distance: 4.0
click at [323, 193] on div "Status" at bounding box center [340, 200] width 217 height 14
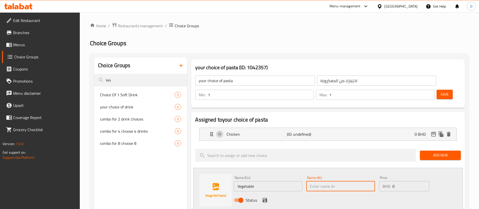
click at [323, 181] on input "text" at bounding box center [340, 186] width 68 height 10
paste input "Vegetable"
type input "Vegetable"
click at [264, 198] on icon "save" at bounding box center [264, 200] width 5 height 5
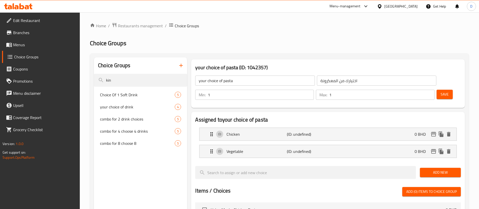
click at [442, 169] on span "Add New" at bounding box center [440, 172] width 33 height 6
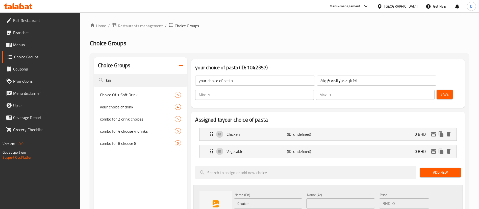
click at [462, 185] on div "Name (En) Choice Name (En) Name (Ar) Name (Ar) Price BHD 0 Price Status" at bounding box center [328, 207] width 270 height 45
drag, startPoint x: 271, startPoint y: 183, endPoint x: 222, endPoint y: 187, distance: 49.1
click at [222, 187] on div "Name (En) Choice Name (En) Name (Ar) Name (Ar) Price BHD 0 Price Status" at bounding box center [328, 207] width 270 height 45
click at [276, 198] on input "Choice" at bounding box center [268, 203] width 68 height 10
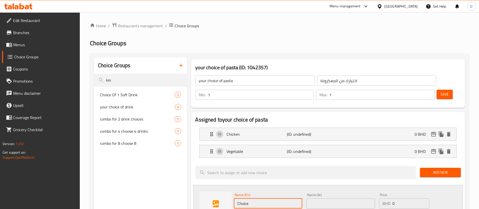
click at [276, 198] on input "Choice" at bounding box center [268, 203] width 68 height 10
paste input "Sausag"
type input "Sausage"
click at [305, 191] on div "Name (Ar) Name (Ar)" at bounding box center [340, 200] width 72 height 19
click at [314, 198] on input "text" at bounding box center [340, 203] width 68 height 10
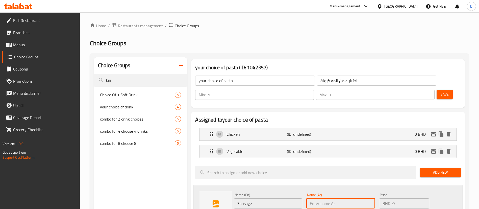
paste input "Sausage"
type input "Sausage"
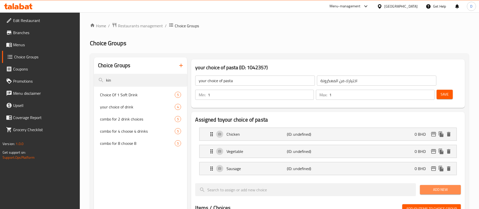
click at [426, 186] on span "Add New" at bounding box center [440, 189] width 33 height 6
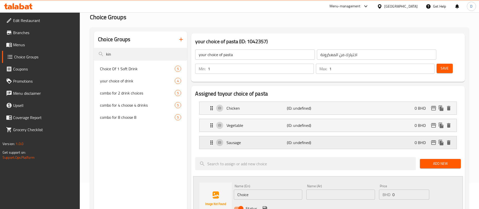
scroll to position [38, 0]
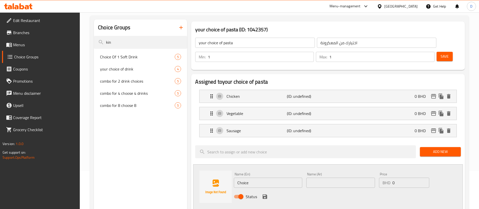
click at [458, 164] on div "Name (En) Choice Name (En) Name (Ar) Name (Ar) Price BHD 0 Price Status" at bounding box center [328, 186] width 270 height 45
drag, startPoint x: 284, startPoint y: 170, endPoint x: 234, endPoint y: 161, distance: 50.8
click at [234, 172] on div "Name (En) Choice Name (En)" at bounding box center [268, 179] width 68 height 15
paste input "lassic"
type input "Classic"
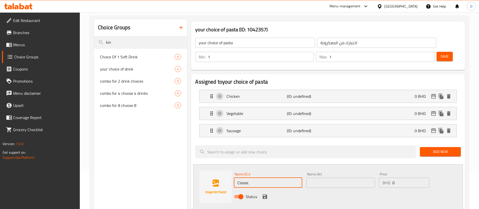
drag, startPoint x: 327, startPoint y: 170, endPoint x: 316, endPoint y: 171, distance: 11.0
click at [327, 177] on input "text" at bounding box center [340, 182] width 68 height 10
paste input "Classic"
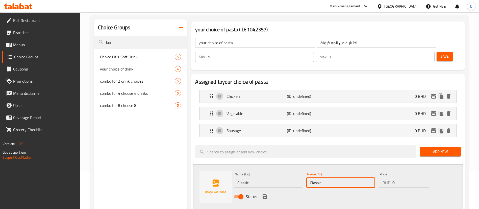
type input "Classic"
click at [267, 193] on icon "save" at bounding box center [265, 196] width 6 height 6
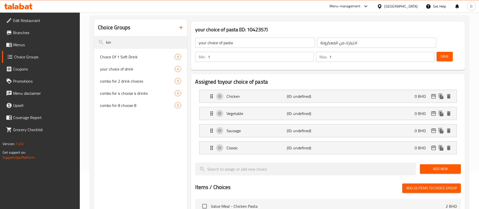
click at [436, 52] on button "Save" at bounding box center [444, 56] width 16 height 9
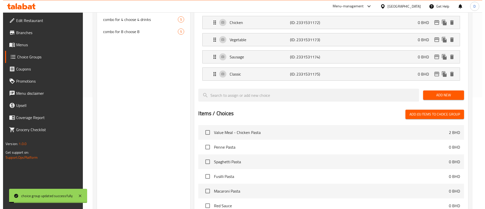
scroll to position [192, 0]
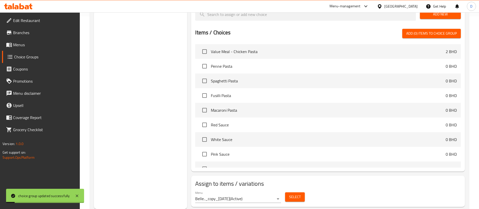
click at [295, 194] on span "Select" at bounding box center [295, 197] width 12 height 6
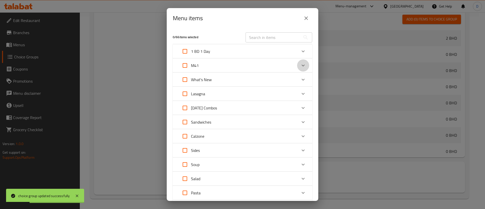
click at [300, 68] on icon "Expand" at bounding box center [303, 65] width 6 height 6
click at [193, 94] on input "Expand" at bounding box center [192, 92] width 12 height 12
checkbox input "true"
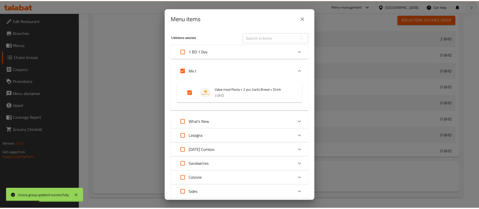
scroll to position [175, 0]
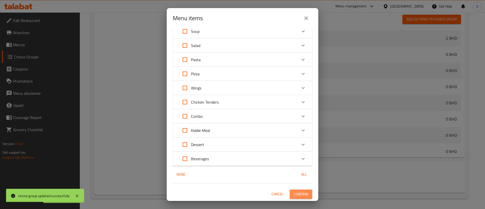
click at [297, 190] on button "Confirm" at bounding box center [300, 193] width 22 height 9
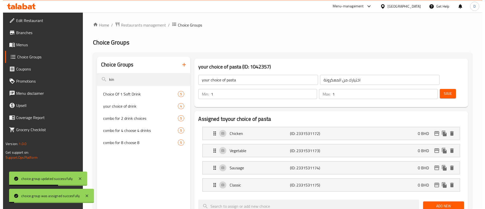
scroll to position [0, 0]
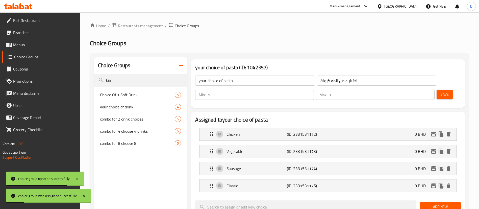
click at [27, 44] on span "Menus" at bounding box center [44, 45] width 63 height 6
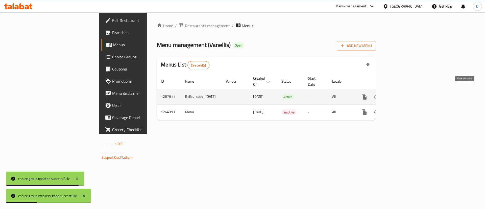
click at [403, 94] on icon "enhanced table" at bounding box center [400, 97] width 6 height 6
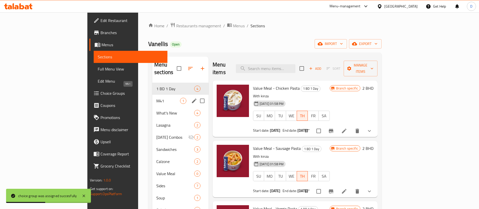
click at [156, 98] on span "M41" at bounding box center [168, 101] width 24 height 6
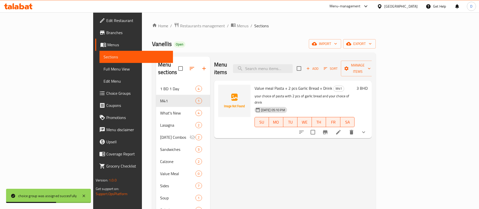
click at [345, 127] on li at bounding box center [338, 131] width 14 height 9
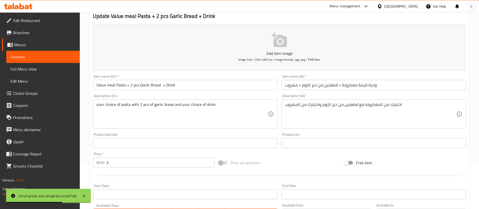
scroll to position [177, 0]
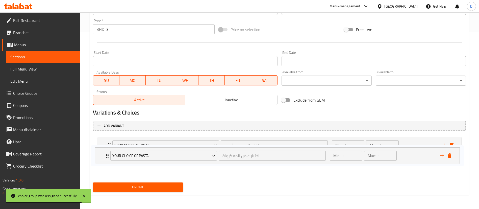
drag, startPoint x: 107, startPoint y: 161, endPoint x: 104, endPoint y: 139, distance: 22.2
click at [104, 139] on div "your choice of drink اختيارك من المشروب ​ Min: 1 ​ Max: 1 ​ Kinza Lemon (ID: 23…" at bounding box center [279, 155] width 373 height 41
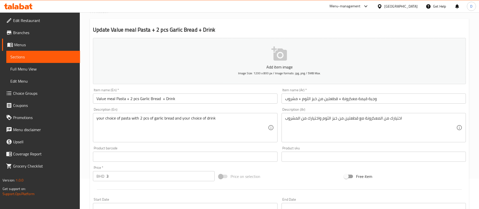
scroll to position [0, 0]
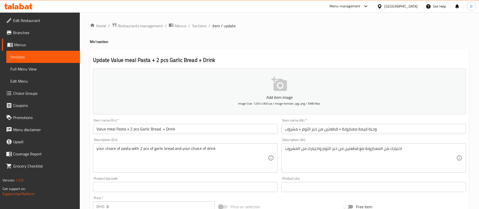
click at [250, 101] on span "Image Size: 1200 x 800 px / Image formats: jpg, png / 5MB Max." at bounding box center [279, 103] width 83 height 6
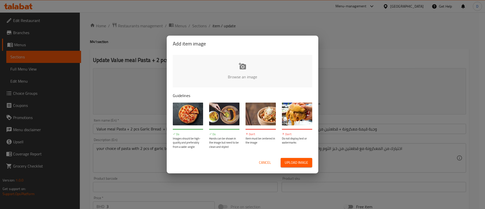
click at [222, 72] on input "file" at bounding box center [413, 78] width 481 height 47
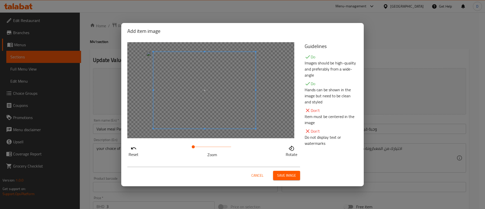
click at [198, 97] on span at bounding box center [204, 90] width 102 height 77
click at [288, 175] on span "Save image" at bounding box center [286, 175] width 19 height 6
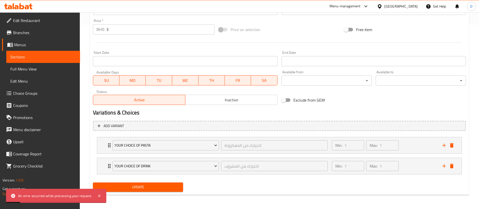
click at [168, 187] on span "Update" at bounding box center [138, 187] width 82 height 6
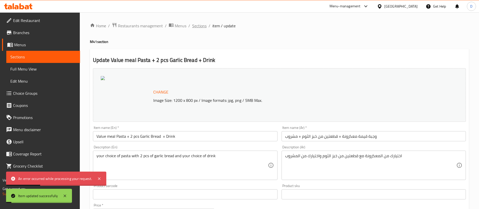
click at [205, 26] on span "Sections" at bounding box center [199, 26] width 14 height 6
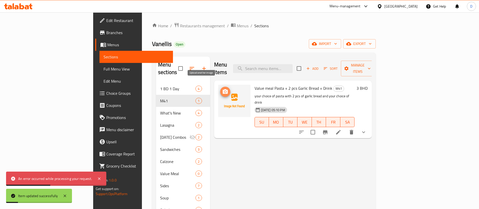
click at [223, 89] on icon "upload picture" at bounding box center [225, 91] width 5 height 5
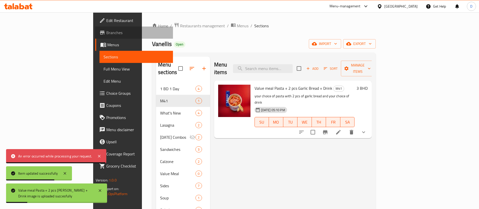
click at [106, 31] on span "Branches" at bounding box center [137, 33] width 63 height 6
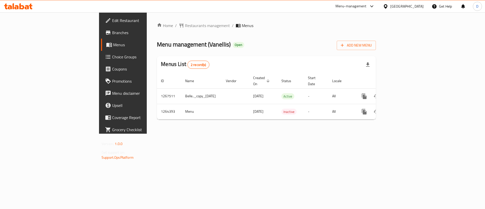
click at [157, 30] on div "Home / Restaurants management / Menus Menu management ( Vanellis ) Open Add New…" at bounding box center [266, 72] width 219 height 101
click at [185, 26] on span "Restaurants management" at bounding box center [207, 25] width 45 height 6
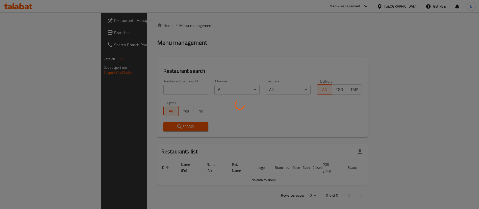
click at [143, 94] on div at bounding box center [239, 104] width 479 height 209
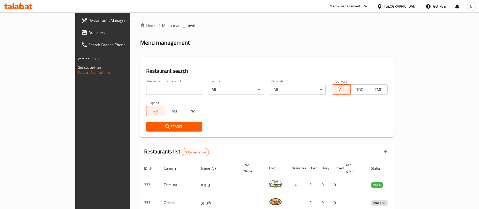
click at [146, 89] on input "search" at bounding box center [174, 90] width 56 height 10
type input "vanellis"
click button "Search" at bounding box center [174, 126] width 56 height 9
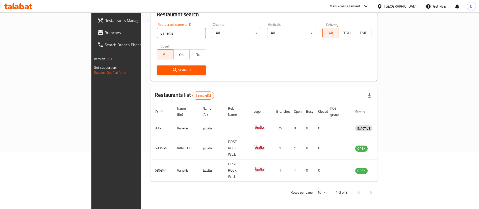
scroll to position [42, 0]
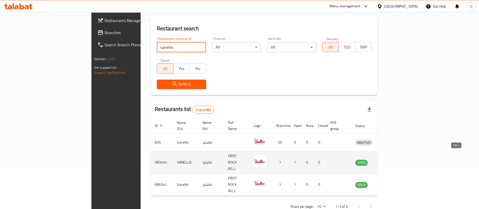
click at [388, 159] on icon "enhanced table" at bounding box center [385, 162] width 6 height 6
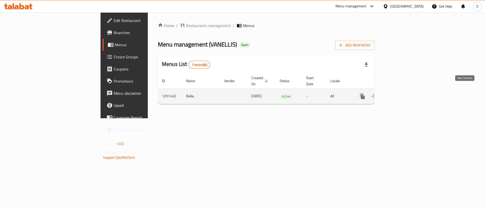
click at [402, 93] on icon "enhanced table" at bounding box center [398, 96] width 6 height 6
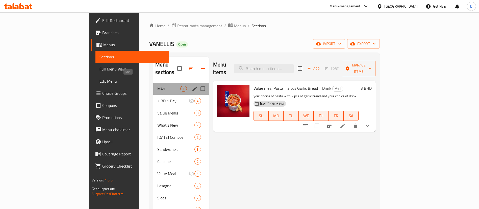
click at [157, 86] on span "M41" at bounding box center [168, 89] width 23 height 6
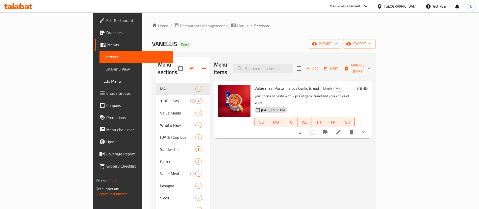
click at [340, 130] on icon at bounding box center [338, 132] width 5 height 5
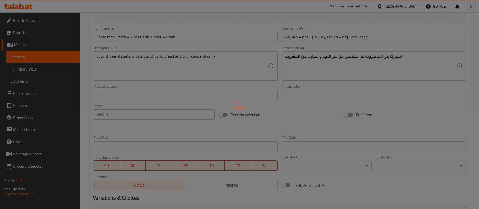
type input "اختيارك من المعكرونة"
type input "1"
type input "اختيارك من المشروب"
type input "1"
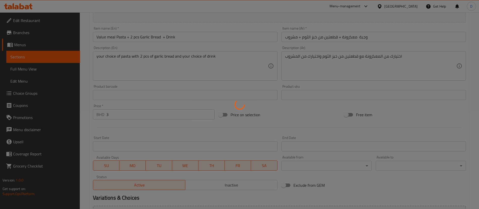
type input "1"
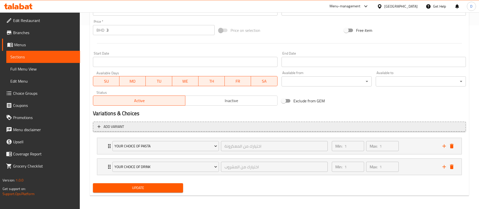
scroll to position [184, 0]
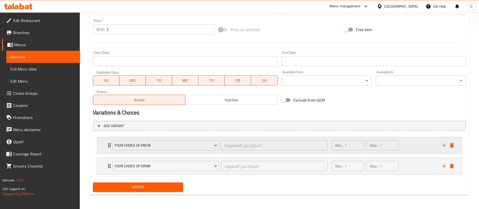
click at [101, 148] on div "your choice of pasta اختيارك من المعكرونة ​ Min: 1 ​ Max: 1 ​" at bounding box center [279, 145] width 364 height 16
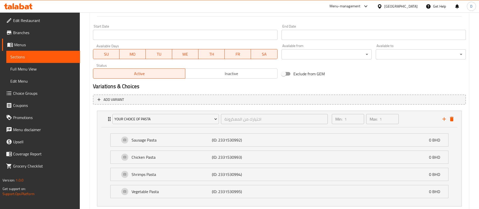
scroll to position [222, 0]
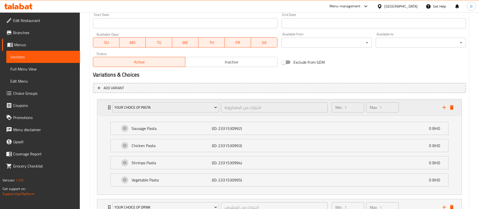
click at [106, 105] on icon "Expand" at bounding box center [109, 107] width 6 height 6
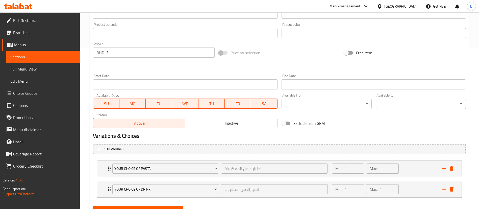
scroll to position [109, 0]
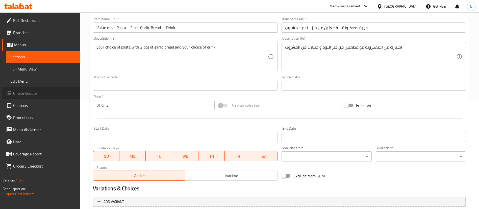
click at [40, 94] on span "Choice Groups" at bounding box center [44, 93] width 63 height 6
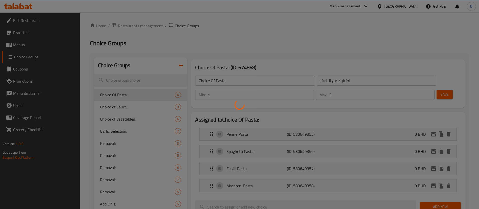
click at [135, 77] on div at bounding box center [239, 104] width 479 height 209
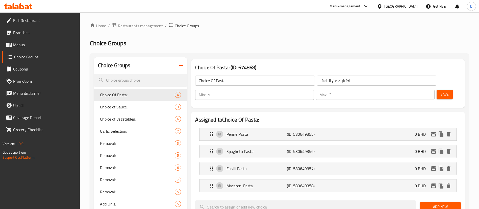
click at [136, 82] on input "search" at bounding box center [140, 80] width 93 height 13
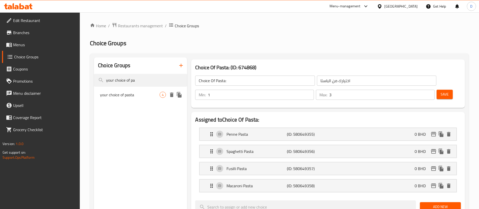
type input "your choice of pa"
click at [113, 99] on div "your choice of pasta 4" at bounding box center [140, 95] width 93 height 12
type input "your choice of pasta"
type input "اختيارك من المعكرونة"
type input "1"
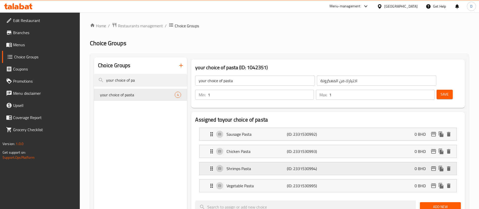
click at [317, 165] on p "(ID: 2331530994)" at bounding box center [307, 168] width 40 height 6
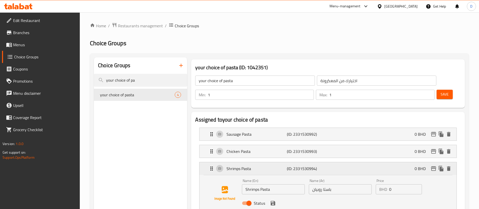
click at [279, 165] on p "Shrimps Pasta" at bounding box center [256, 168] width 60 height 6
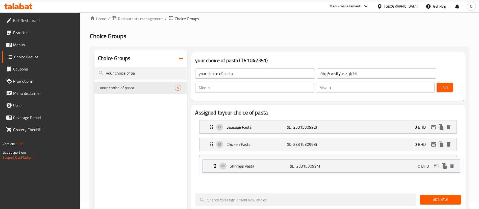
drag, startPoint x: 211, startPoint y: 154, endPoint x: 214, endPoint y: 168, distance: 13.7
click at [214, 168] on nav "Sausage Pasta (ID: 2331530992) 0 BHD Name (En) Sausage Pasta Name (En) Name (Ar…" at bounding box center [327, 152] width 265 height 73
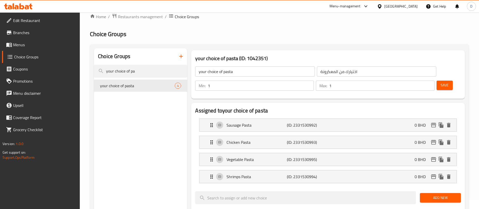
click at [249, 173] on p "Shrimps Pasta" at bounding box center [256, 176] width 60 height 6
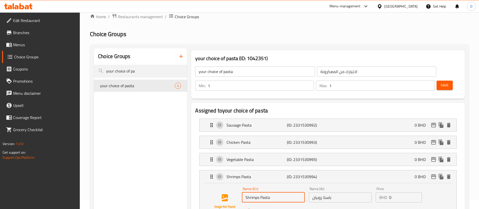
drag, startPoint x: 259, startPoint y: 183, endPoint x: 226, endPoint y: 177, distance: 33.3
click at [227, 184] on div "Name (En) Shrimps Pasta Name (En) Name (Ar) باستا روبيان Name (Ar) Price BHD 0 …" at bounding box center [327, 201] width 241 height 34
click at [260, 192] on input "classic Pasta" at bounding box center [273, 197] width 63 height 10
click at [261, 192] on input "classic Pasta" at bounding box center [273, 197] width 63 height 10
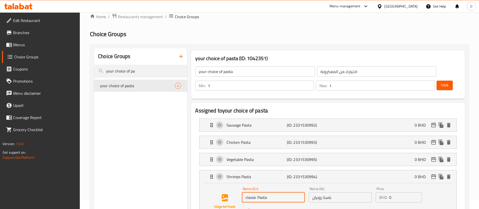
type input "classic Pasta"
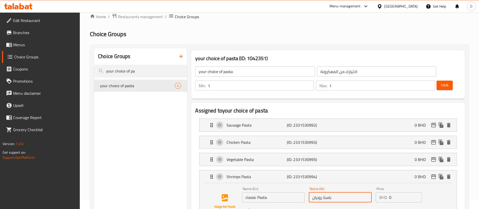
click at [315, 192] on input "باستا روبيان" at bounding box center [340, 197] width 63 height 10
paste input "كلاسيكية"
click at [320, 204] on div "Status" at bounding box center [340, 211] width 201 height 14
click at [273, 208] on icon "save" at bounding box center [273, 211] width 5 height 5
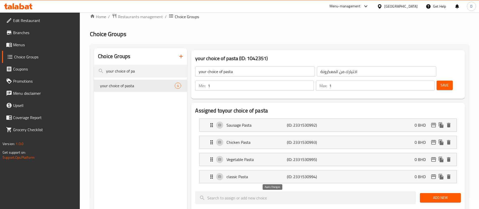
type input "باستا كلاسيكية"
click at [440, 82] on span "Save" at bounding box center [444, 85] width 8 height 6
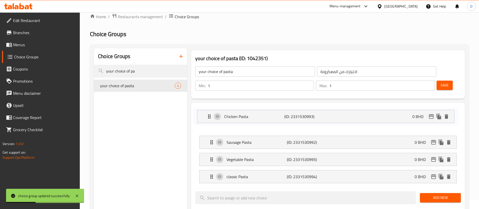
drag, startPoint x: 211, startPoint y: 126, endPoint x: 208, endPoint y: 113, distance: 13.2
click at [208, 114] on nav "Sausage Pasta (ID: 2331530992) 0 BHD Name (En) Sausage Pasta Name (En) Name (Ar…" at bounding box center [327, 150] width 265 height 73
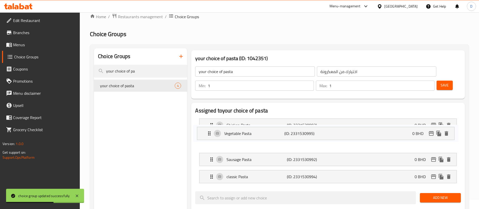
drag, startPoint x: 211, startPoint y: 145, endPoint x: 208, endPoint y: 131, distance: 14.6
click at [208, 131] on nav "Chicken Pasta (ID: 2331530993) 0 BHD Name (En) Chicken Pasta Name (En) Name (Ar…" at bounding box center [327, 150] width 265 height 73
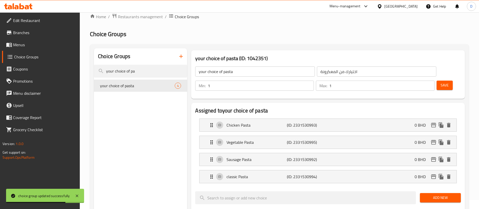
click at [441, 81] on button "Save" at bounding box center [444, 85] width 16 height 9
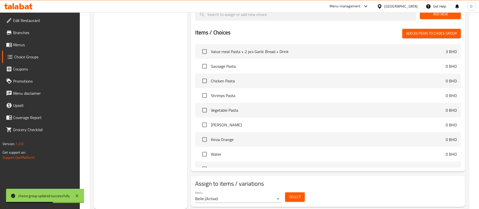
scroll to position [0, 0]
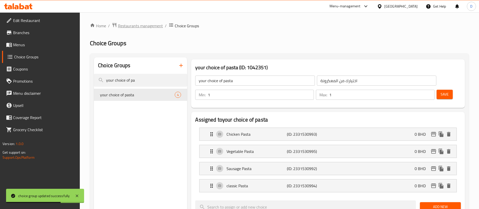
click at [142, 26] on span "Restaurants management" at bounding box center [140, 26] width 45 height 6
